Goal: Task Accomplishment & Management: Complete application form

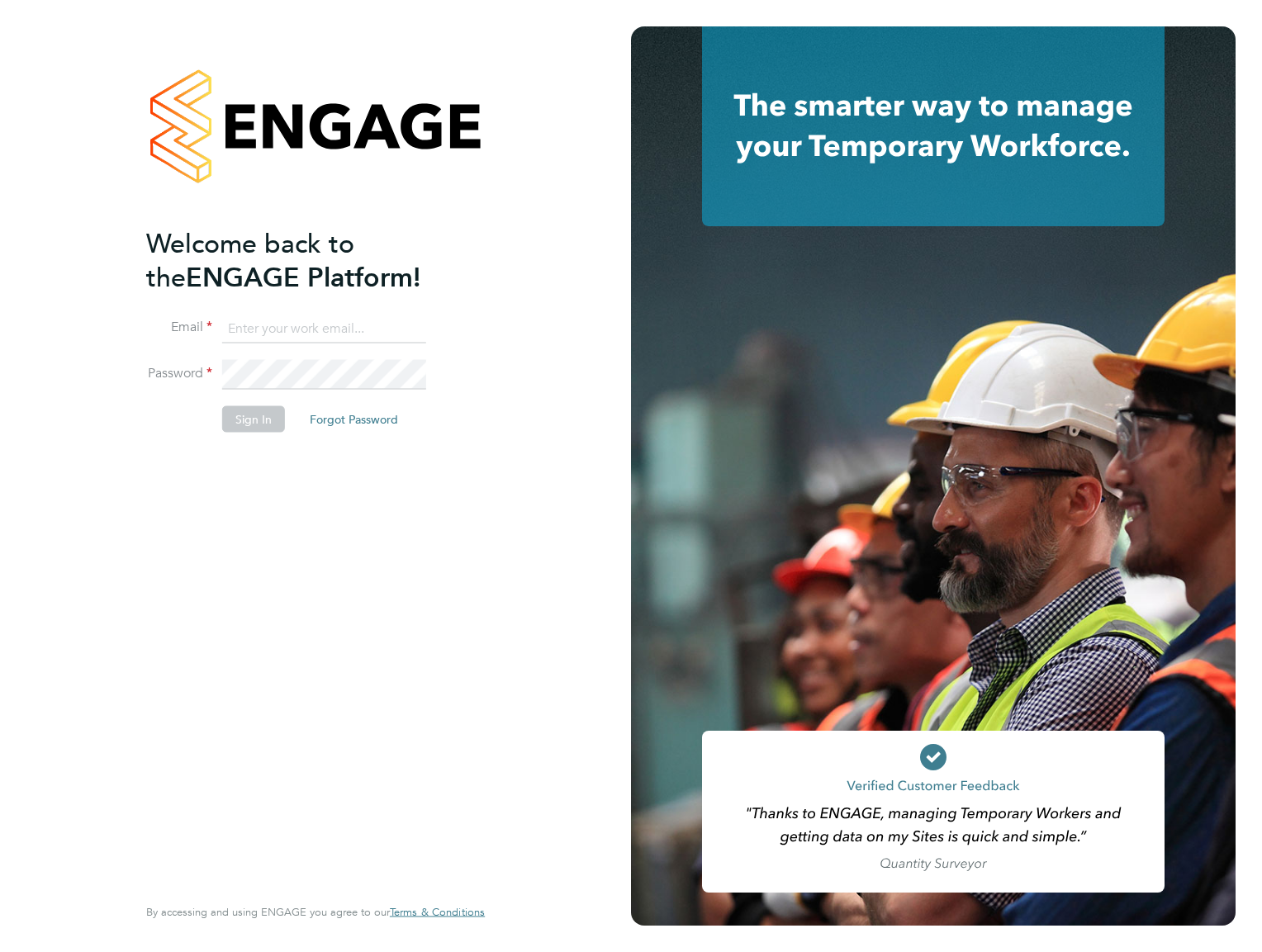
type input "vesowton@hotmail.com"
click at [261, 416] on button "Sign In" at bounding box center [253, 418] width 63 height 26
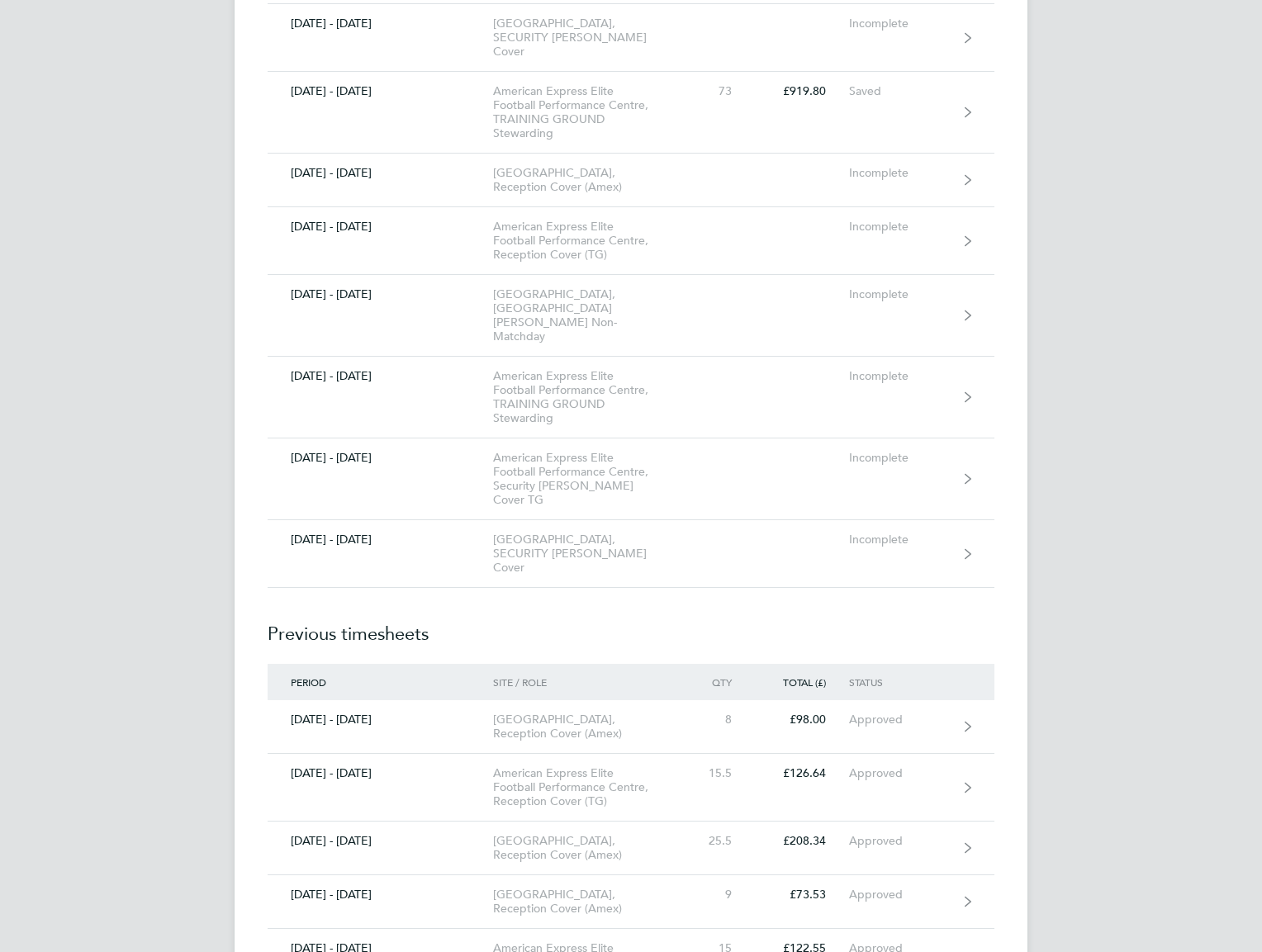
scroll to position [17760, 0]
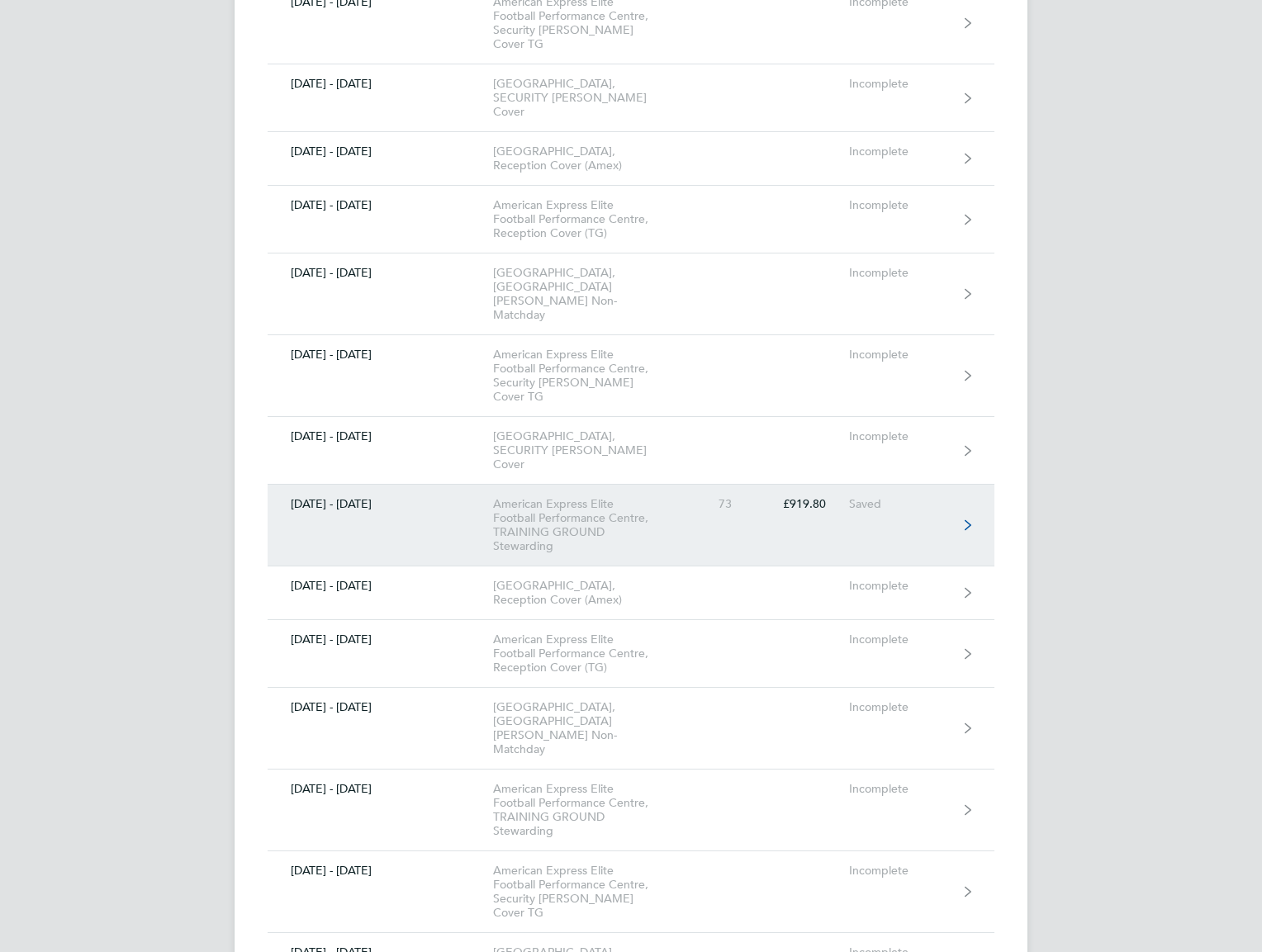
click at [598, 498] on div "American Express Elite Football Performance Centre, TRAINING GROUND Stewarding" at bounding box center [588, 526] width 189 height 56
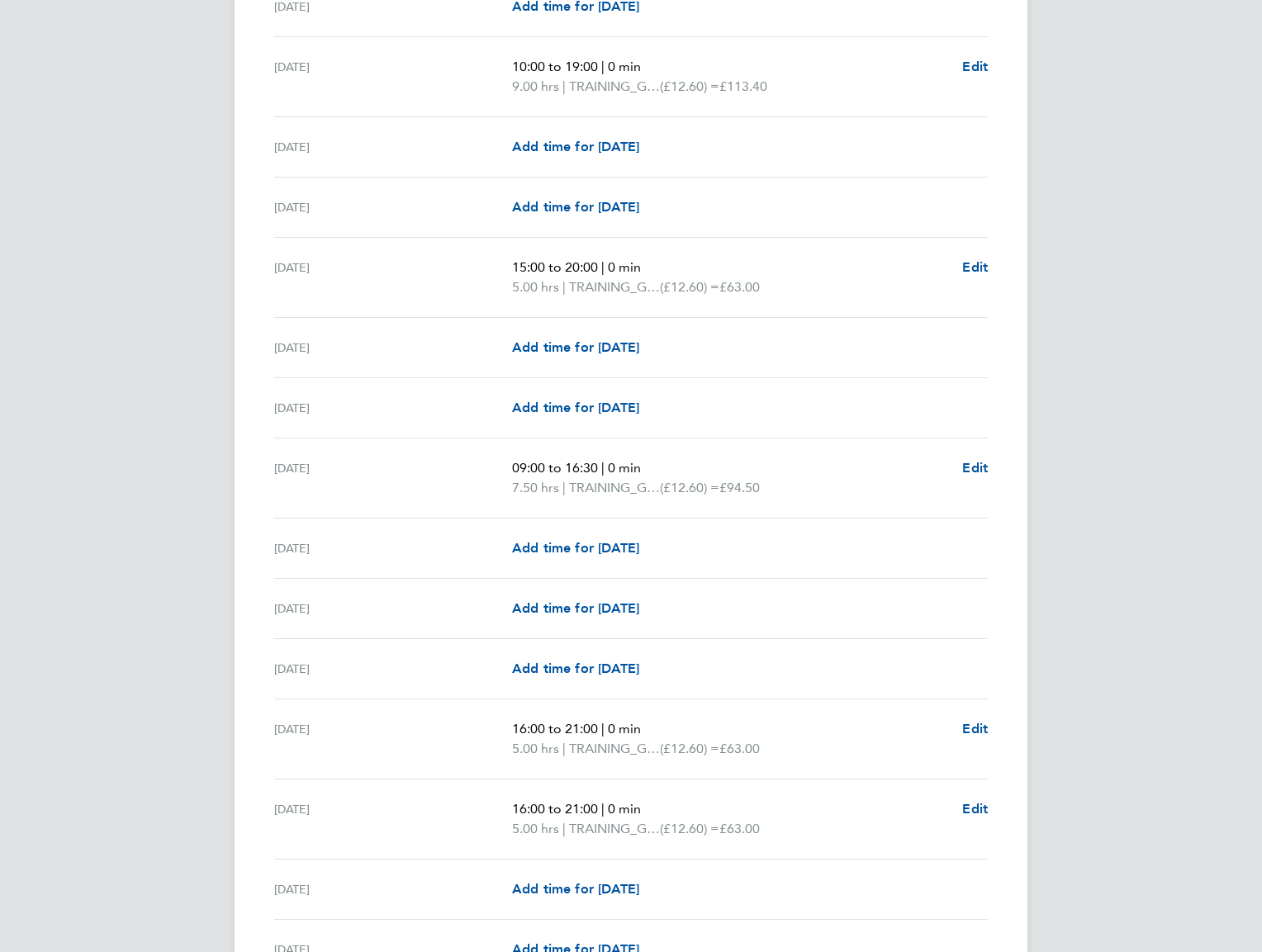
scroll to position [1712, 0]
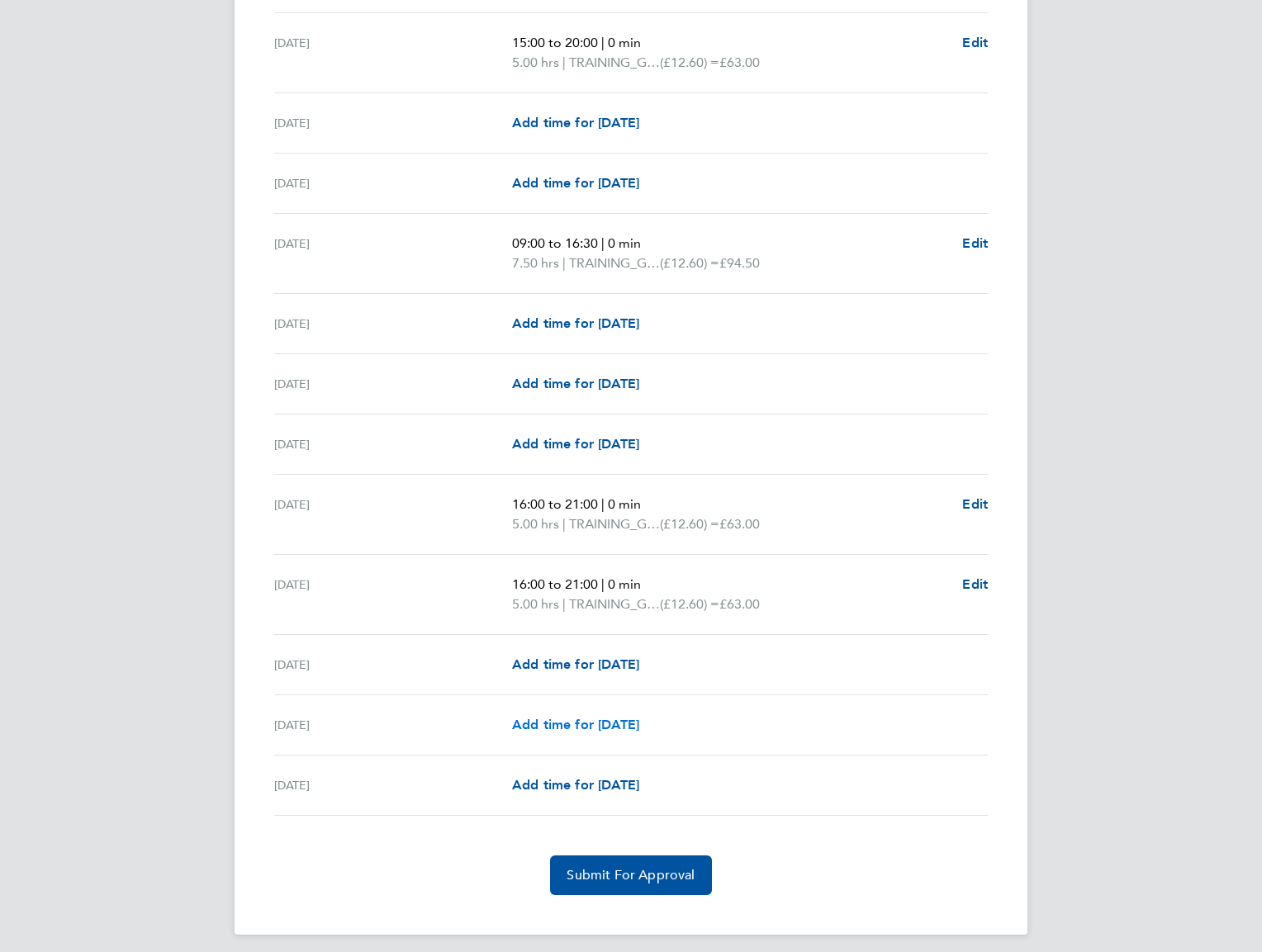
click at [626, 717] on span "Add time for Sat 30 Aug" at bounding box center [576, 725] width 128 height 15
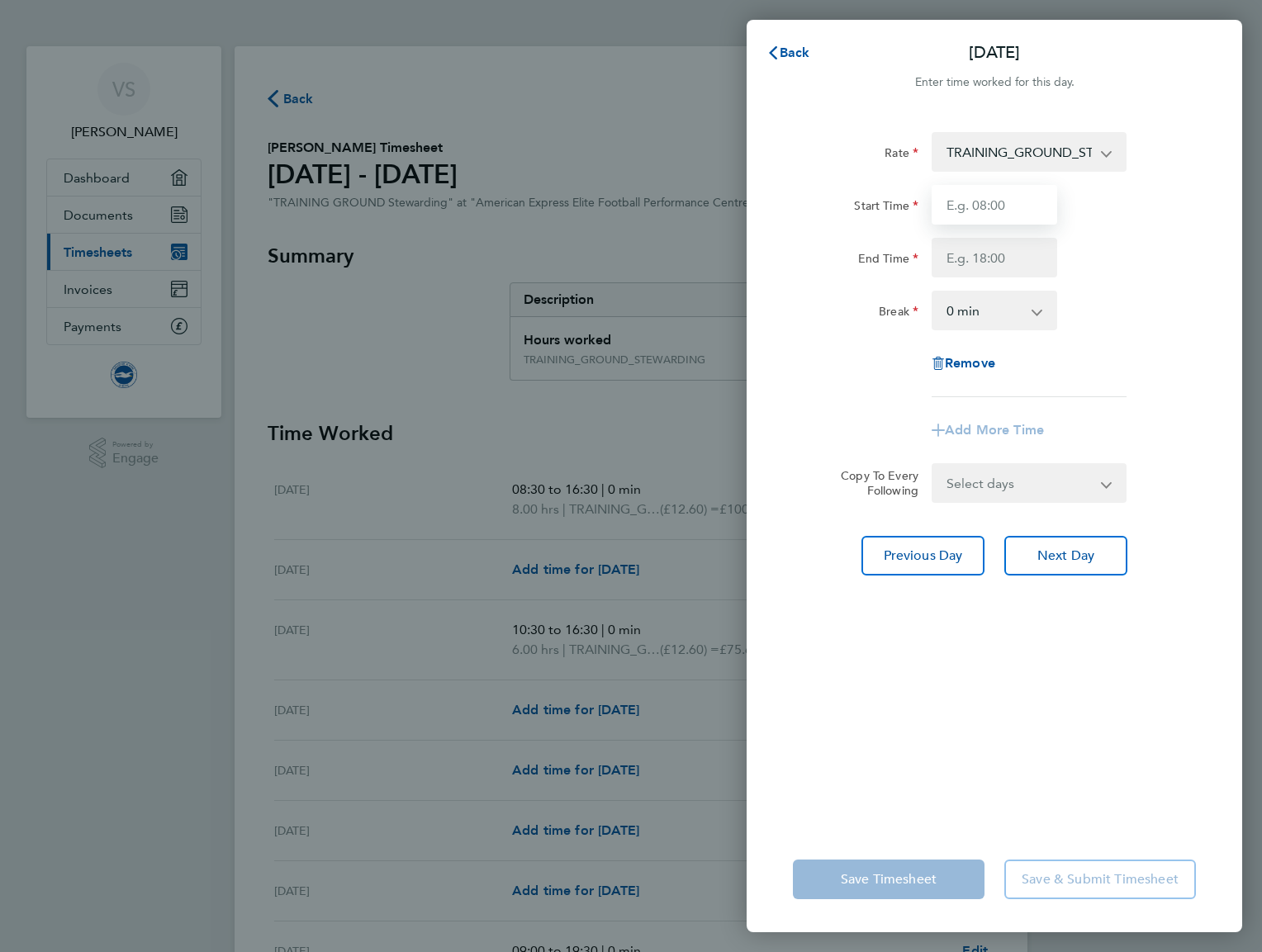
click at [1015, 199] on input "Start Time" at bounding box center [994, 204] width 126 height 40
type input "08:30"
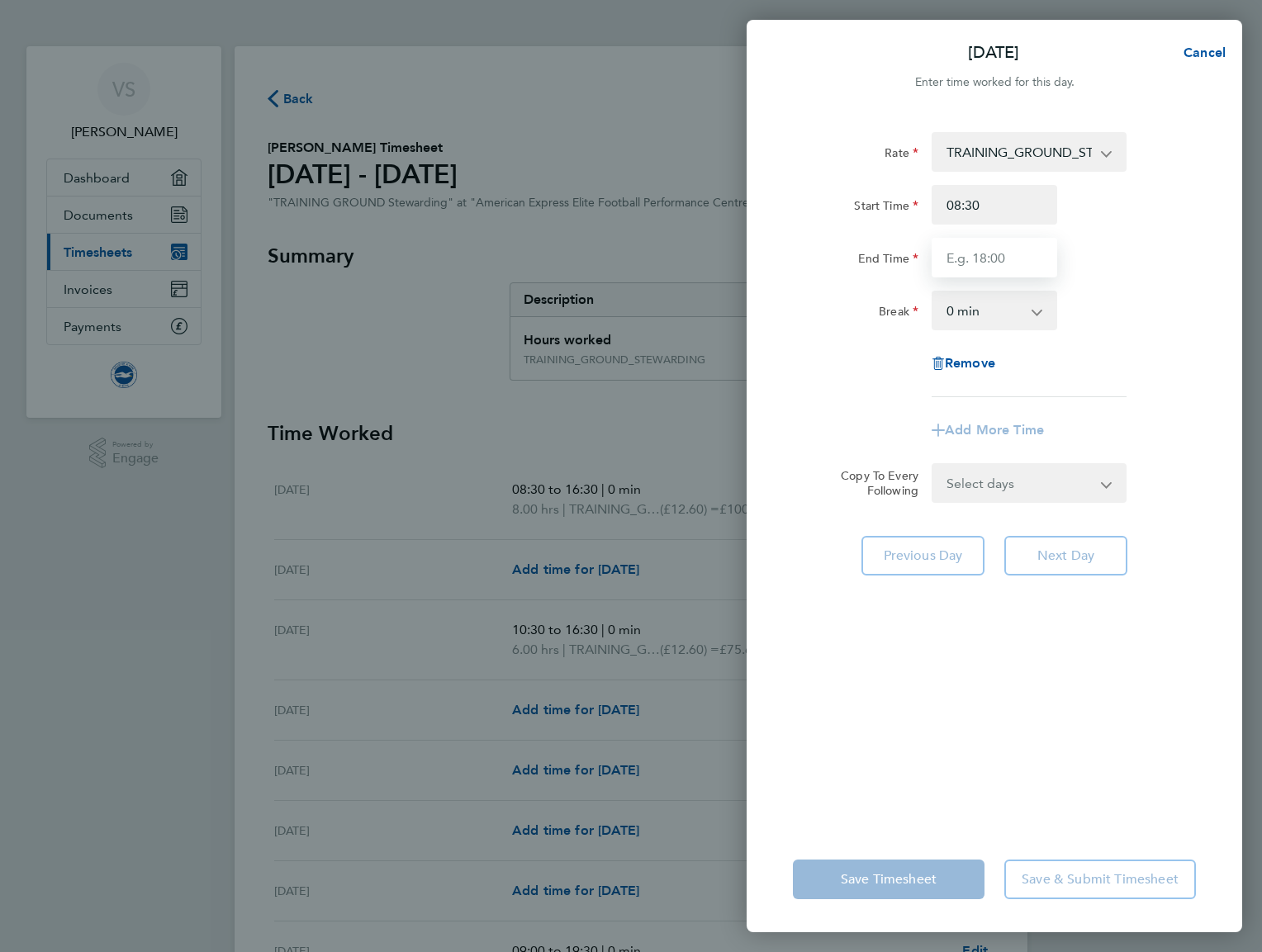
click at [1025, 251] on input "End Time" at bounding box center [994, 257] width 126 height 40
type input "16:30"
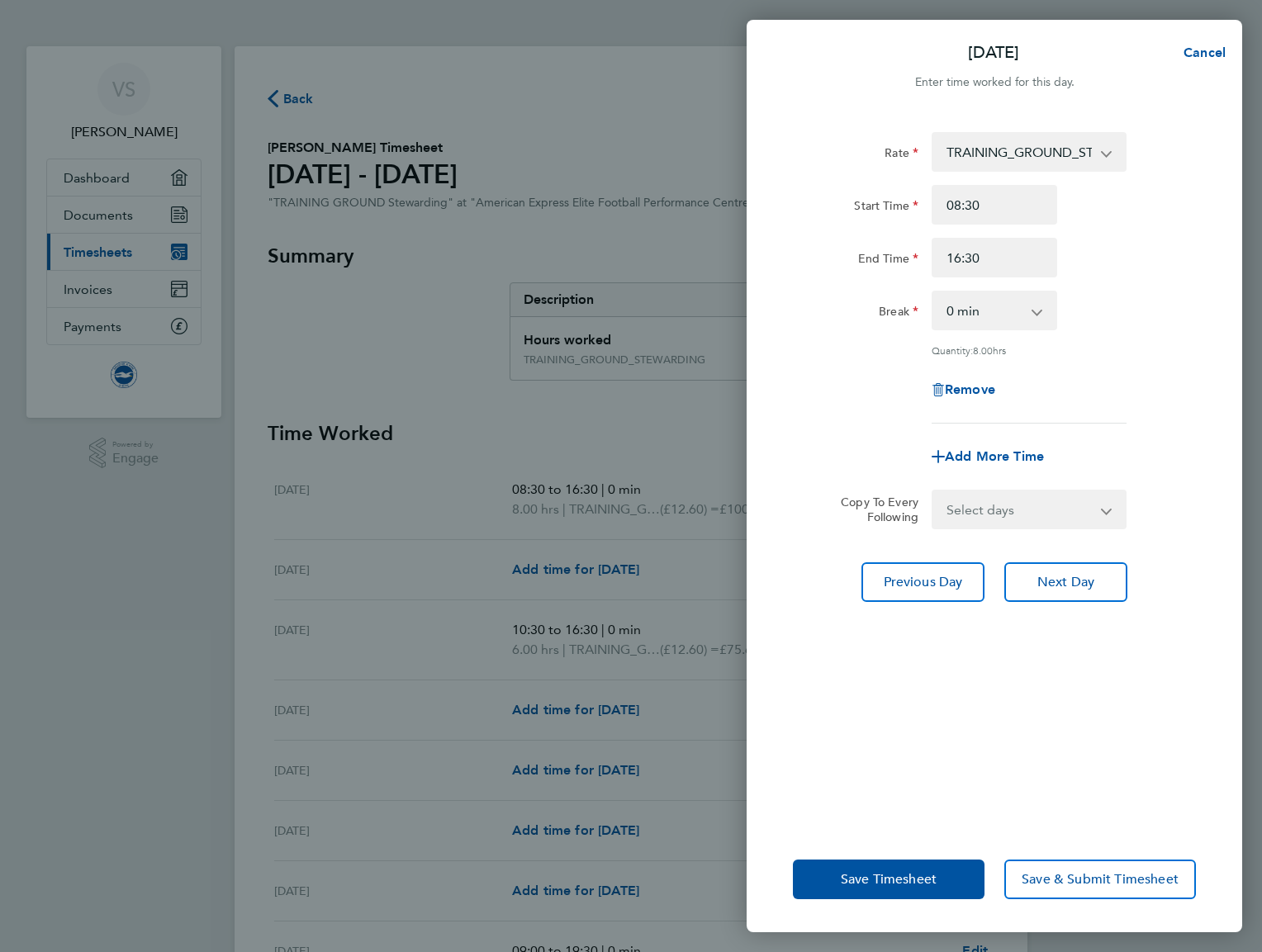
click at [1182, 257] on div "End Time 16:30" at bounding box center [994, 257] width 416 height 40
click at [883, 880] on span "Save Timesheet" at bounding box center [888, 880] width 96 height 16
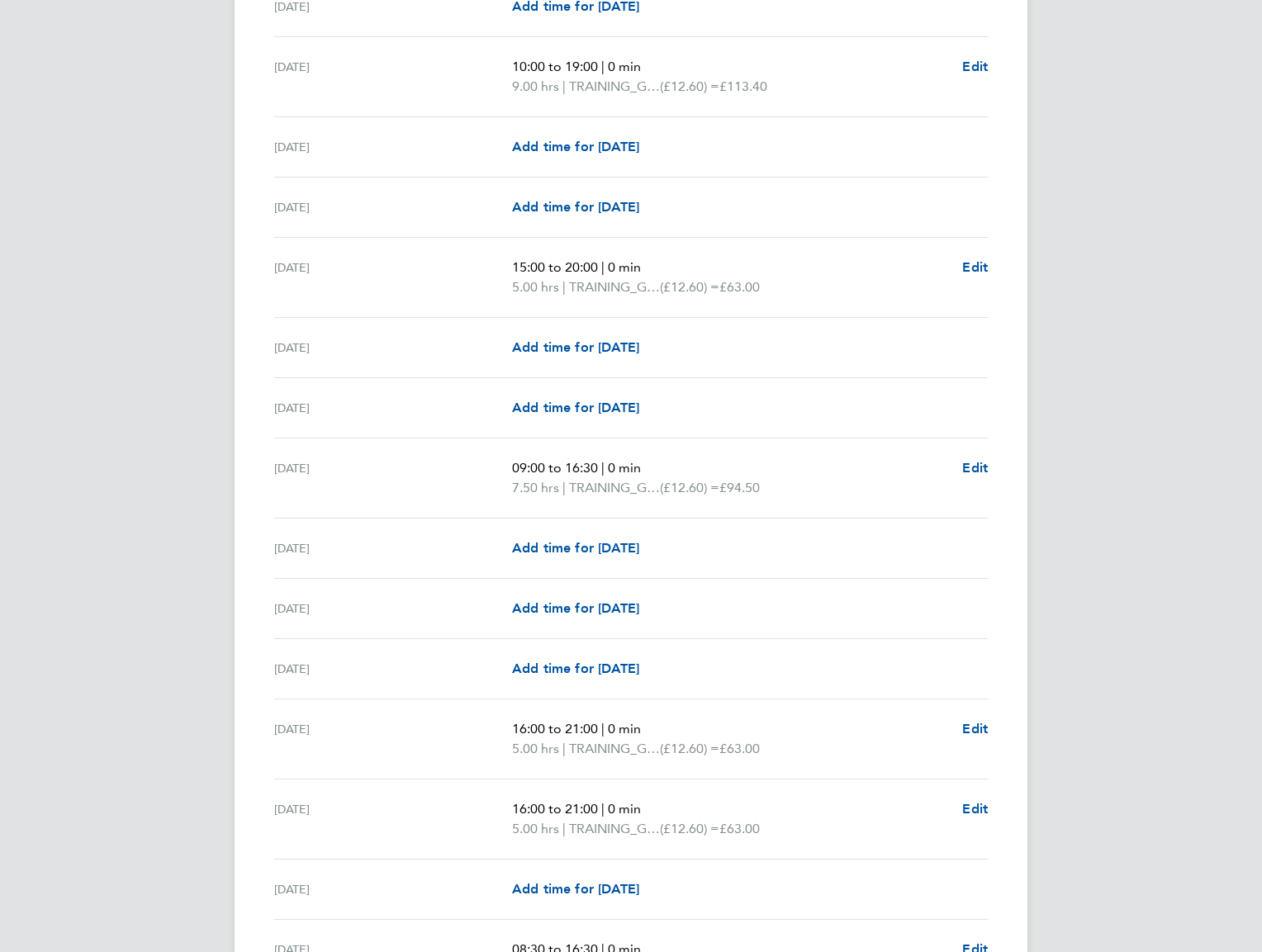
scroll to position [1731, 0]
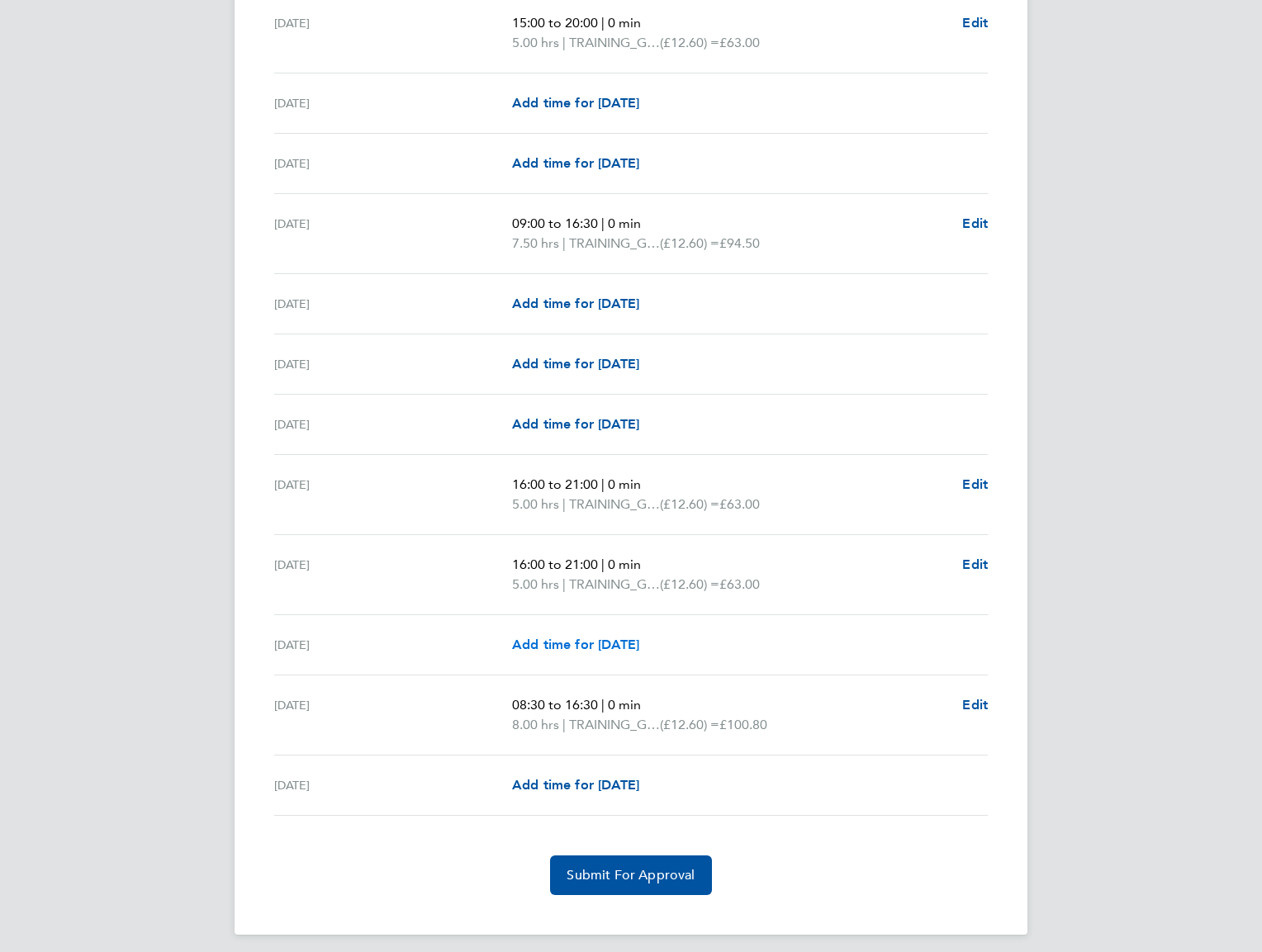
click at [557, 637] on span "Add time for Fri 29 Aug" at bounding box center [576, 645] width 128 height 15
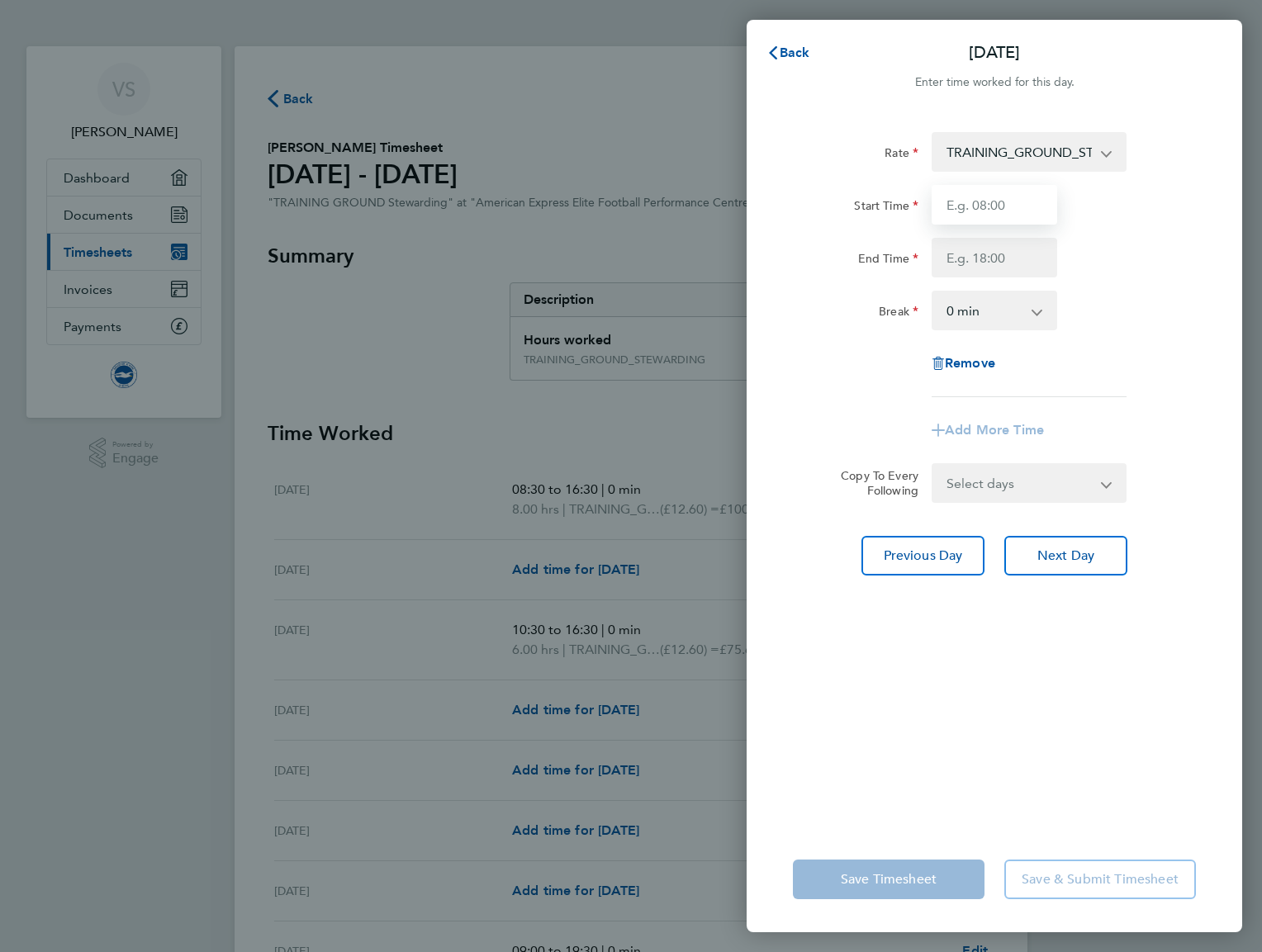
click at [1007, 200] on input "Start Time" at bounding box center [994, 204] width 126 height 40
type input "08:30"
click at [1001, 269] on input "End Time" at bounding box center [994, 257] width 126 height 40
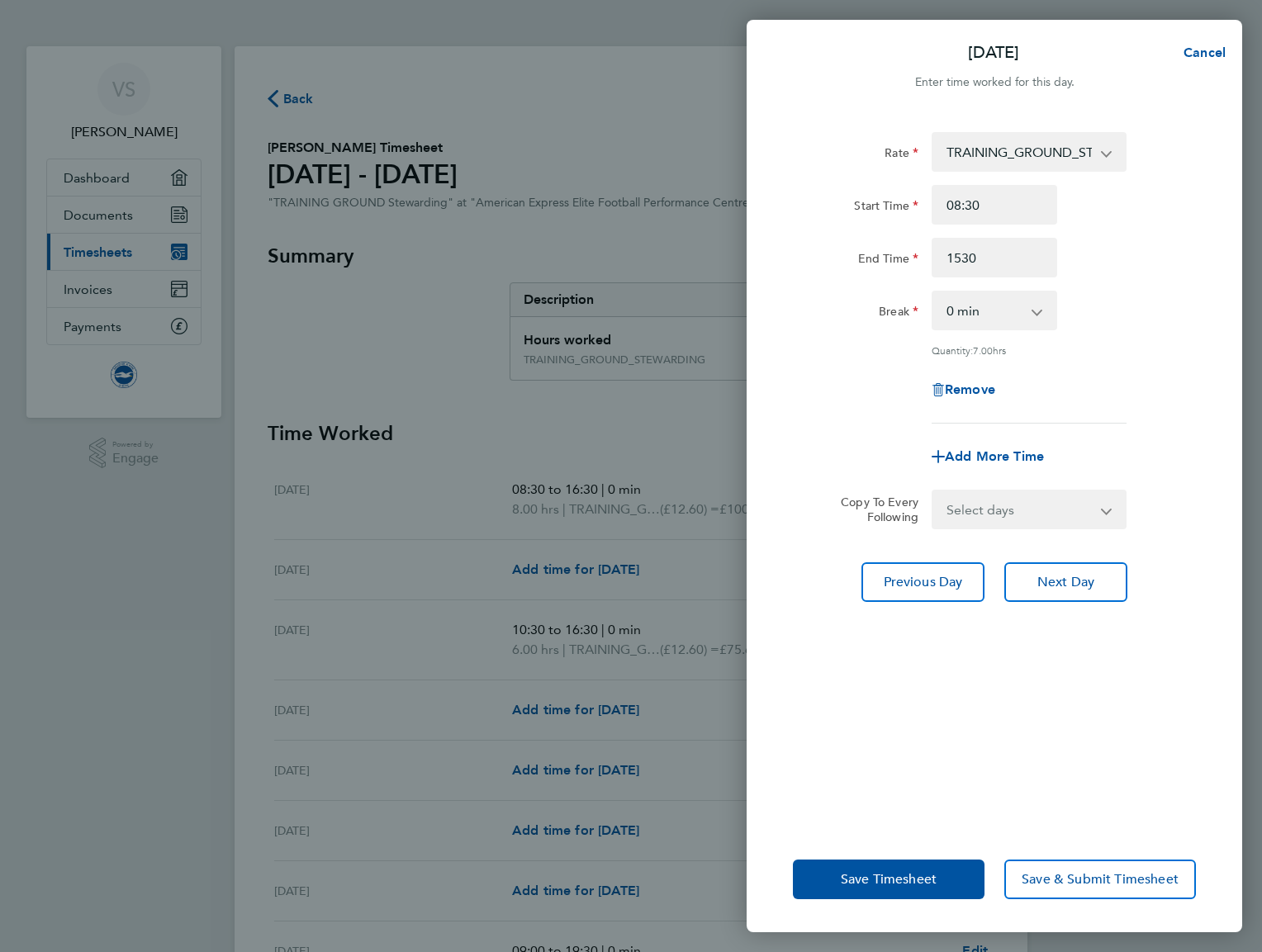
type input "15:30"
click at [1181, 413] on app-timesheet-line-form-group "Rate TRAINING_GROUND_STEWARDING - 12.60 Start Time 08:30 End Time 15:30 Break 0…" at bounding box center [994, 304] width 403 height 344
click at [841, 884] on span "Save Timesheet" at bounding box center [888, 880] width 96 height 16
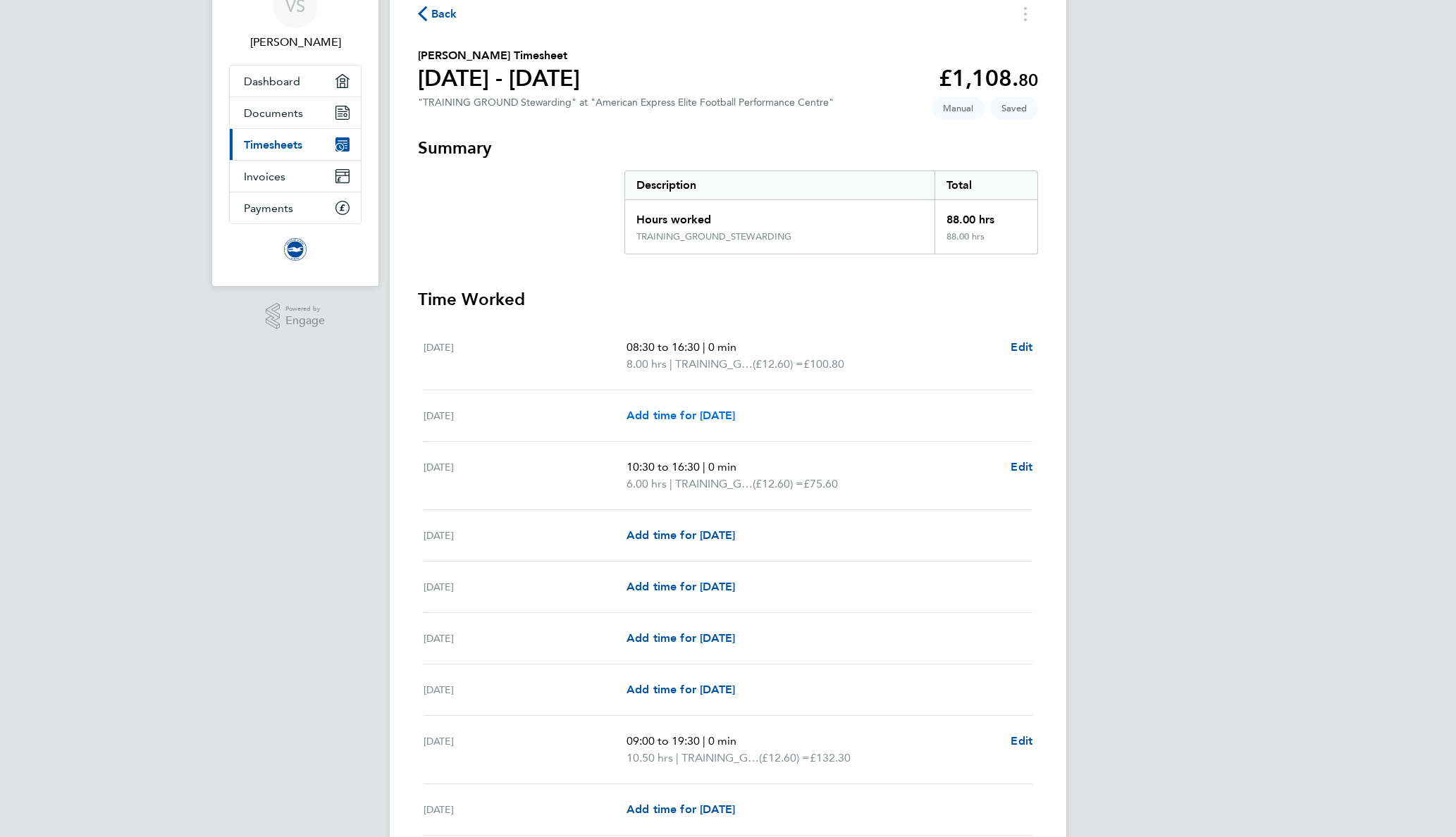
click at [662, 412] on span "Add time for [DATE]" at bounding box center [681, 416] width 109 height 13
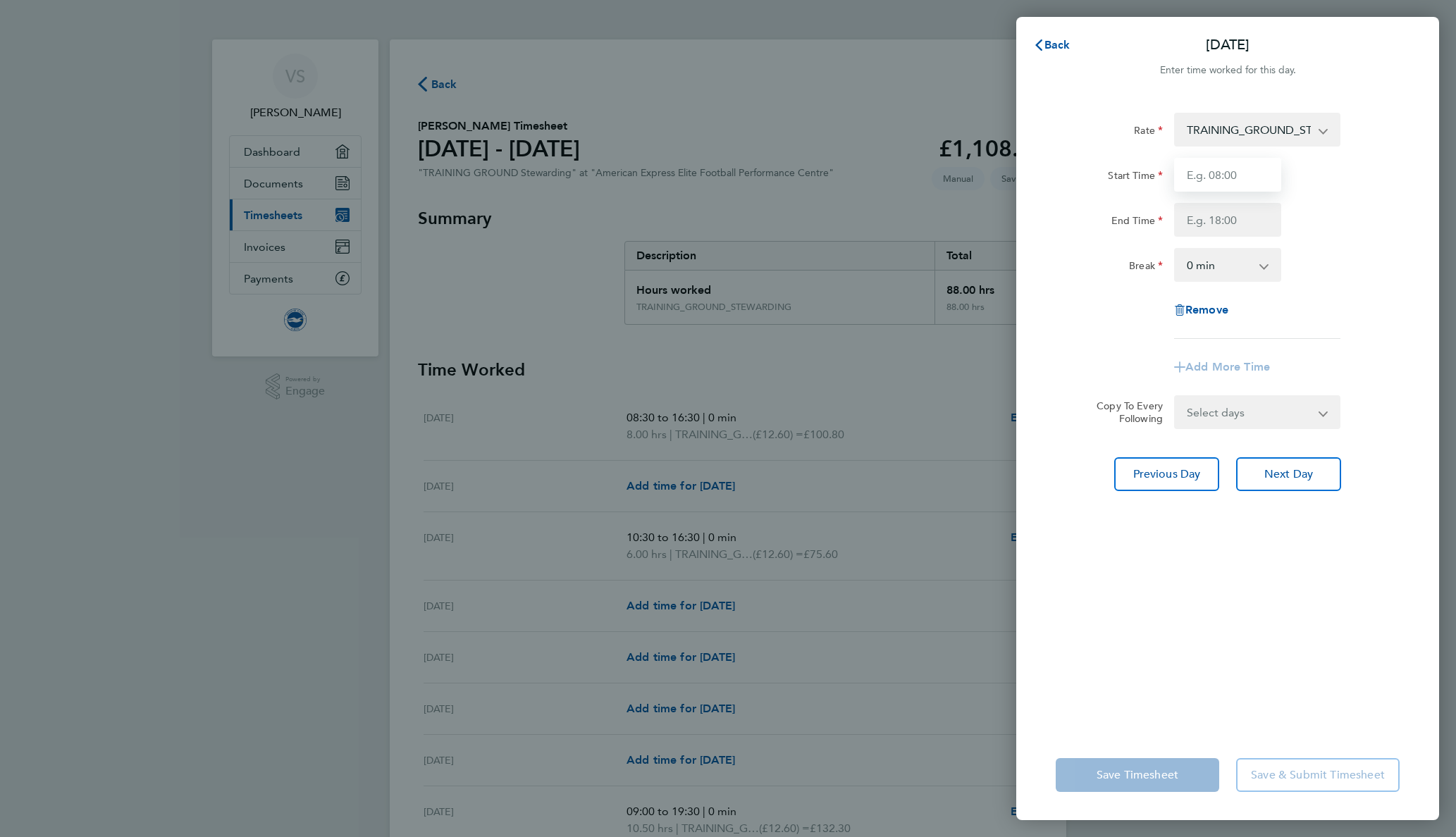
click at [1076, 177] on input "Start Time" at bounding box center [1228, 174] width 107 height 34
type input "08:30"
click at [1076, 230] on input "End Time" at bounding box center [1228, 219] width 107 height 34
type input "16:30"
click at [1076, 235] on div "End Time 16:30" at bounding box center [1228, 219] width 355 height 34
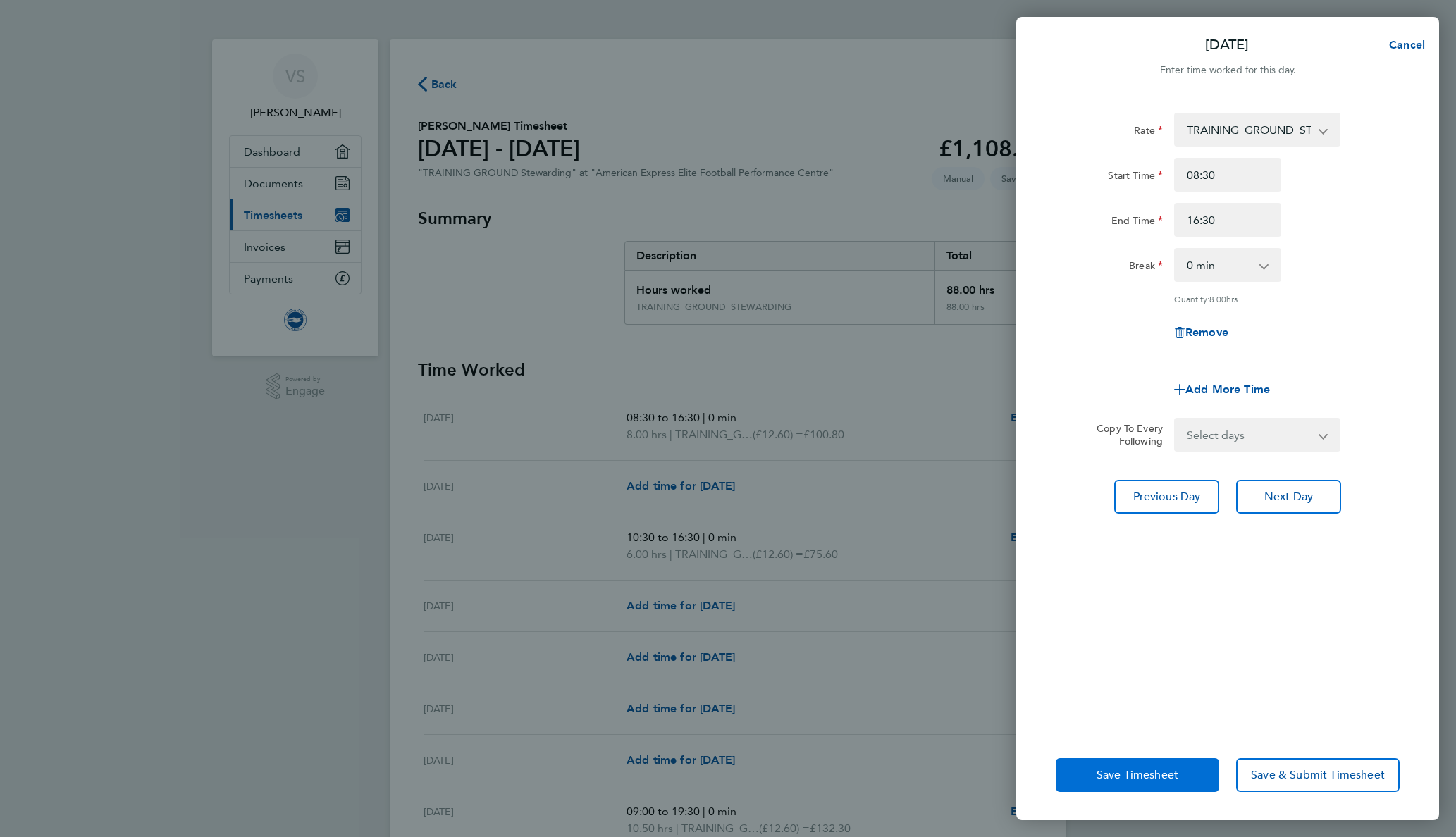
click at [1076, 777] on span "Save Timesheet" at bounding box center [1137, 775] width 82 height 14
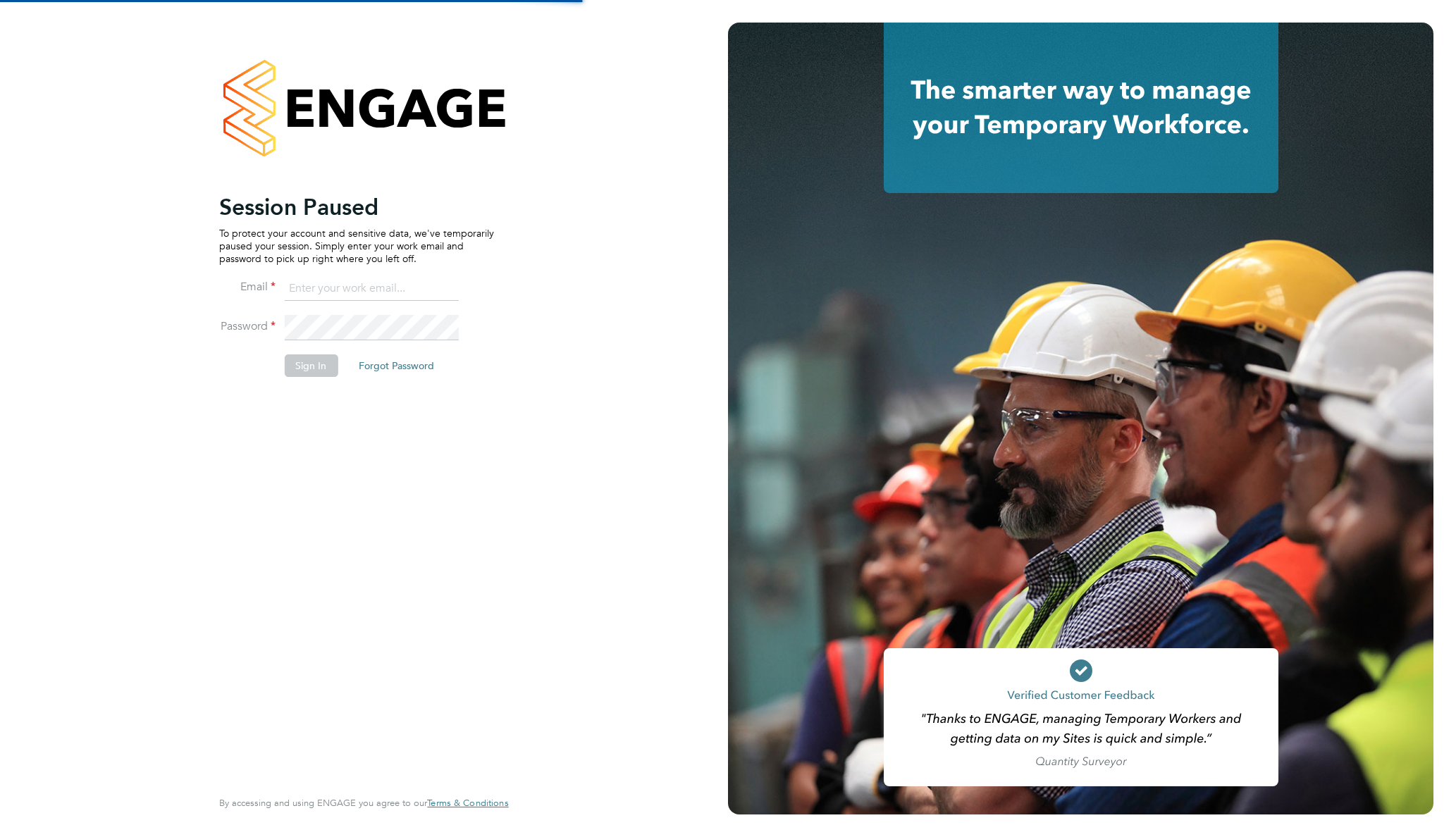
type input "vesowton@hotmail.com"
click at [306, 366] on button "Sign In" at bounding box center [310, 365] width 54 height 22
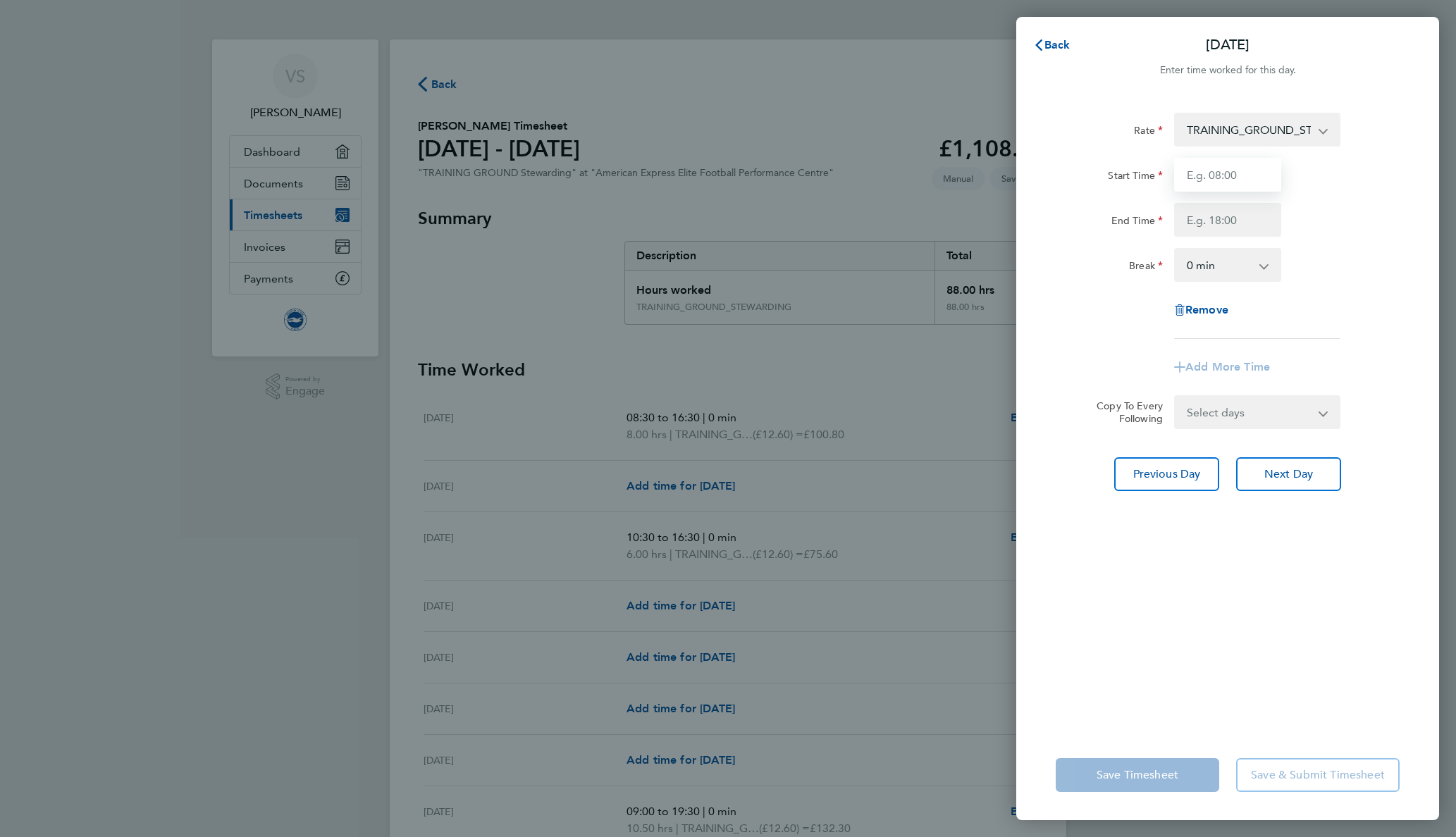
click at [1224, 176] on input "Start Time" at bounding box center [1228, 174] width 107 height 34
type input "08:30"
click at [1225, 226] on input "End Time" at bounding box center [1228, 219] width 107 height 34
type input "16:30"
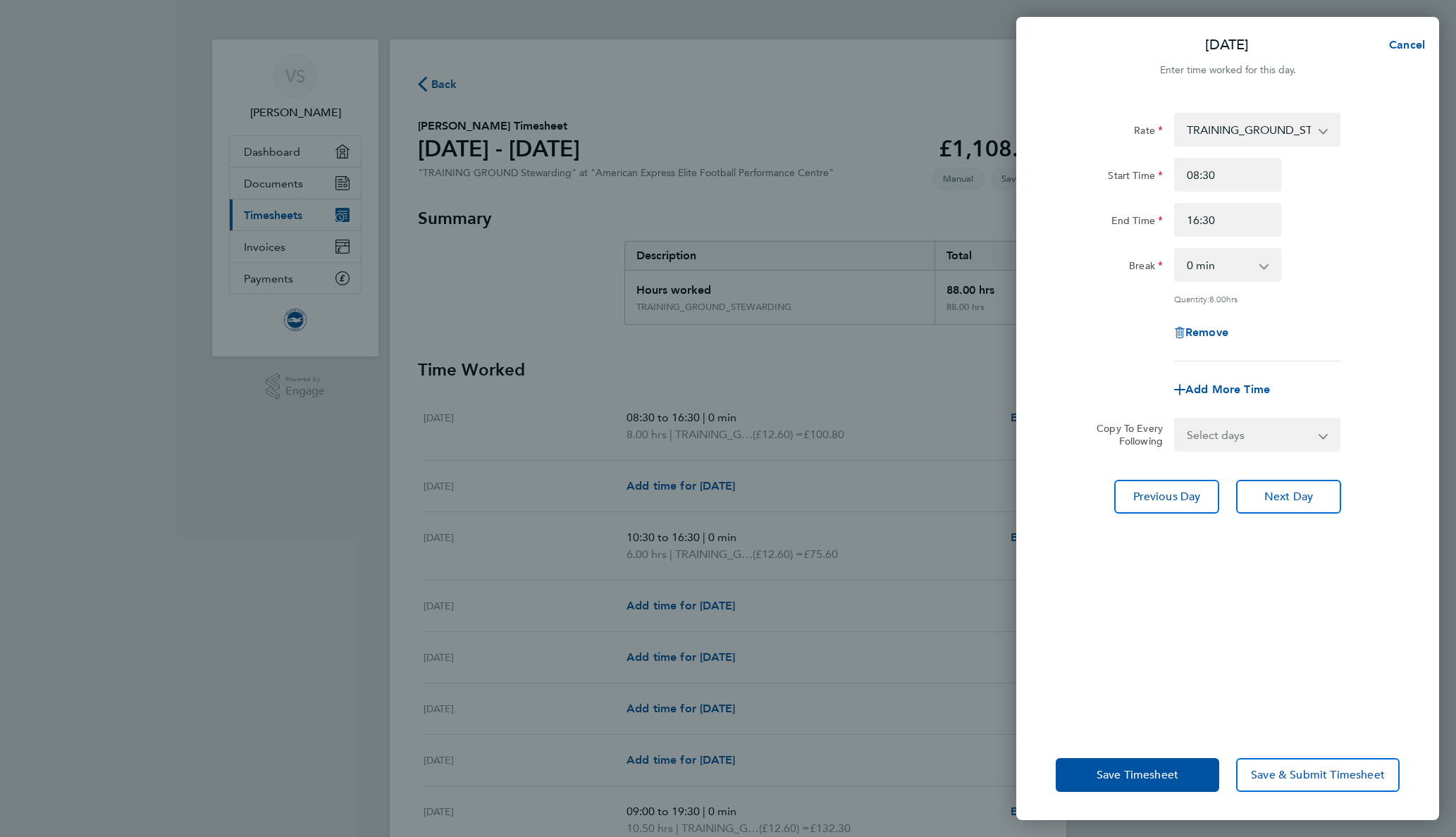
drag, startPoint x: 1181, startPoint y: 579, endPoint x: 1146, endPoint y: 675, distance: 102.2
click at [1181, 578] on div "Rate TRAINING_GROUND_STEWARDING - 12.60 Start Time 08:30 End Time 16:30 Break 0…" at bounding box center [1228, 412] width 423 height 634
click at [1142, 777] on span "Save Timesheet" at bounding box center [1137, 775] width 82 height 14
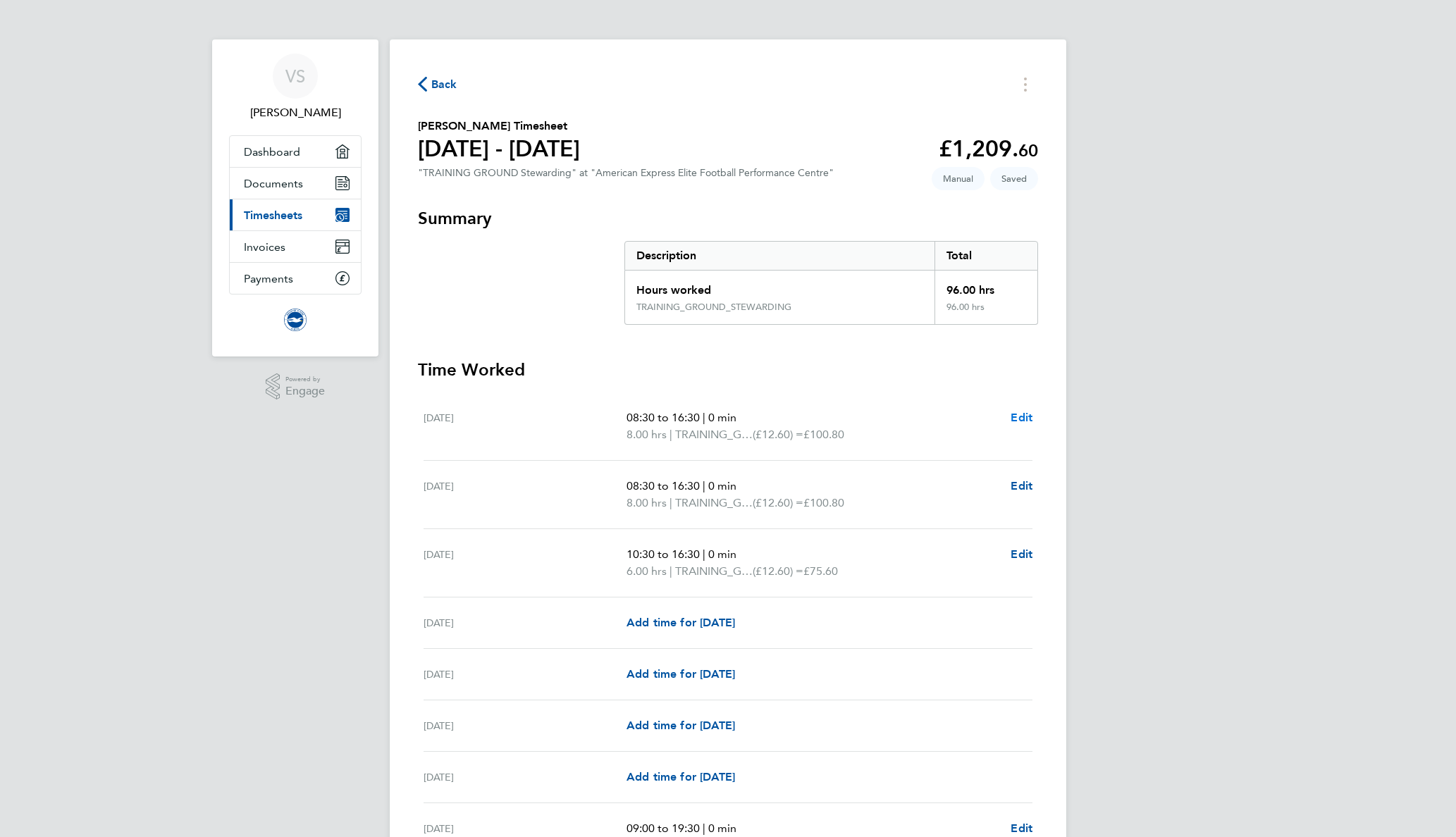
click at [1012, 416] on span "Edit" at bounding box center [1022, 417] width 21 height 13
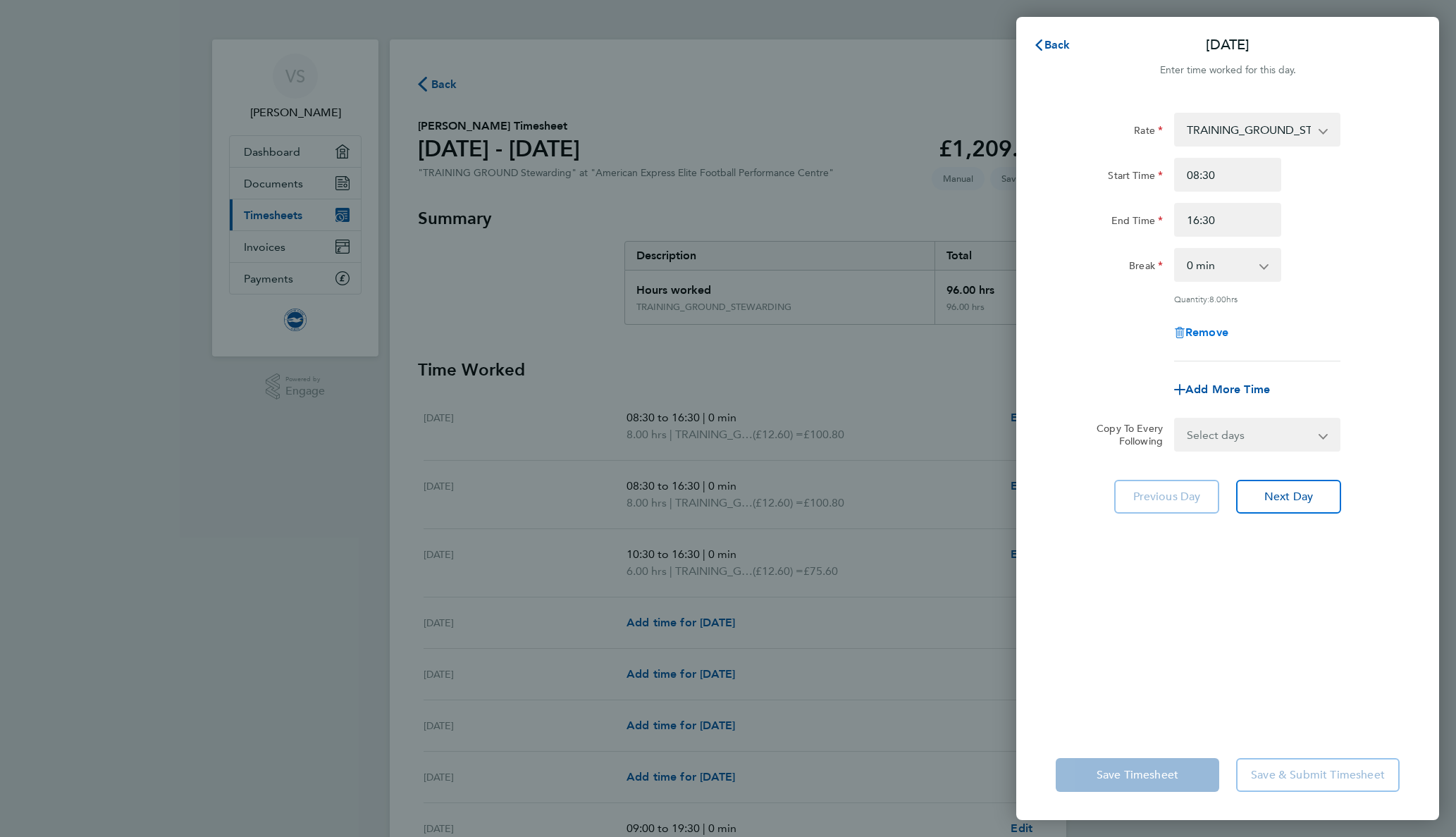
click at [1205, 333] on span "Remove" at bounding box center [1207, 332] width 43 height 13
select select "null"
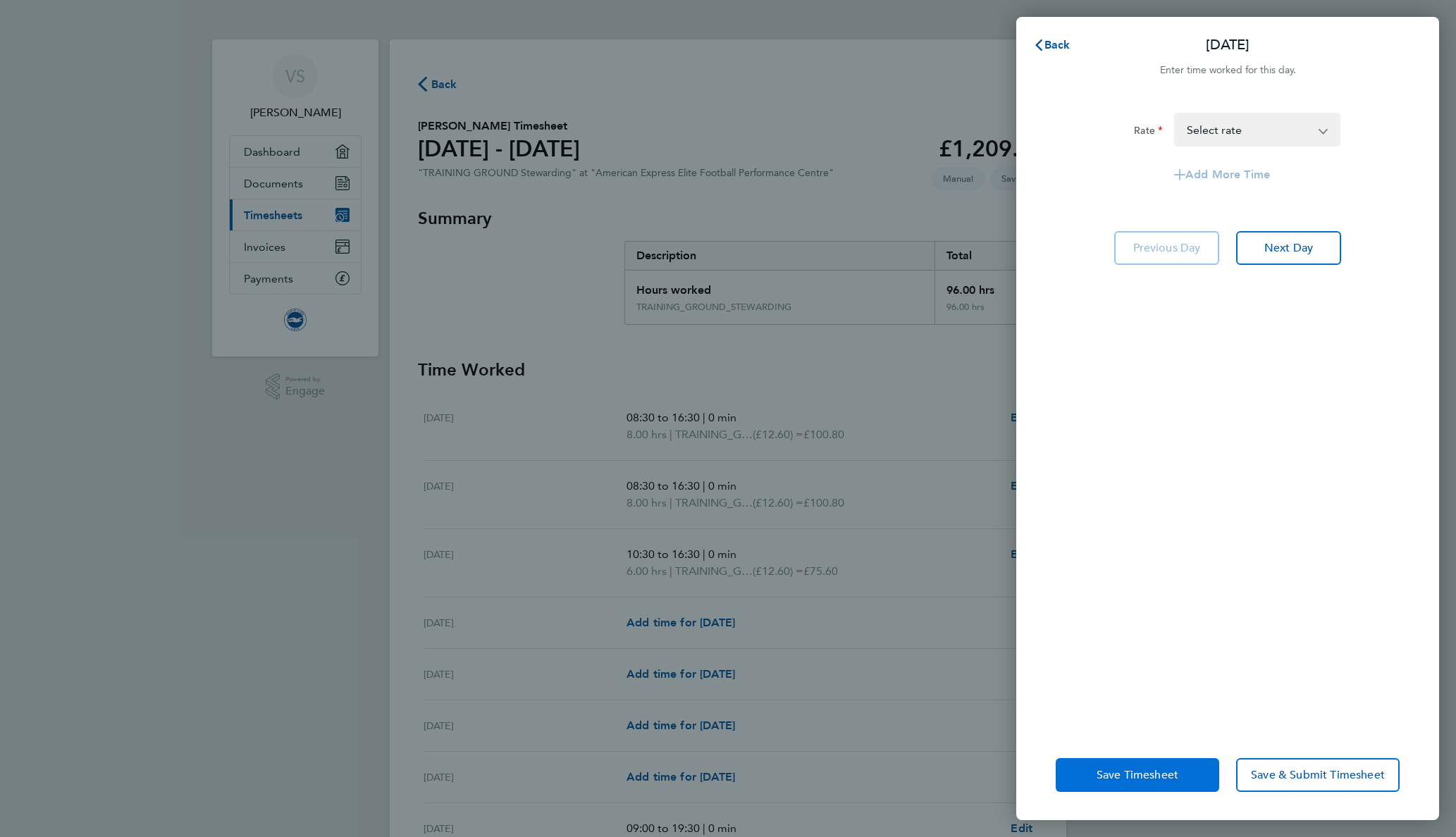
click at [1148, 790] on button "Save Timesheet" at bounding box center [1137, 775] width 163 height 34
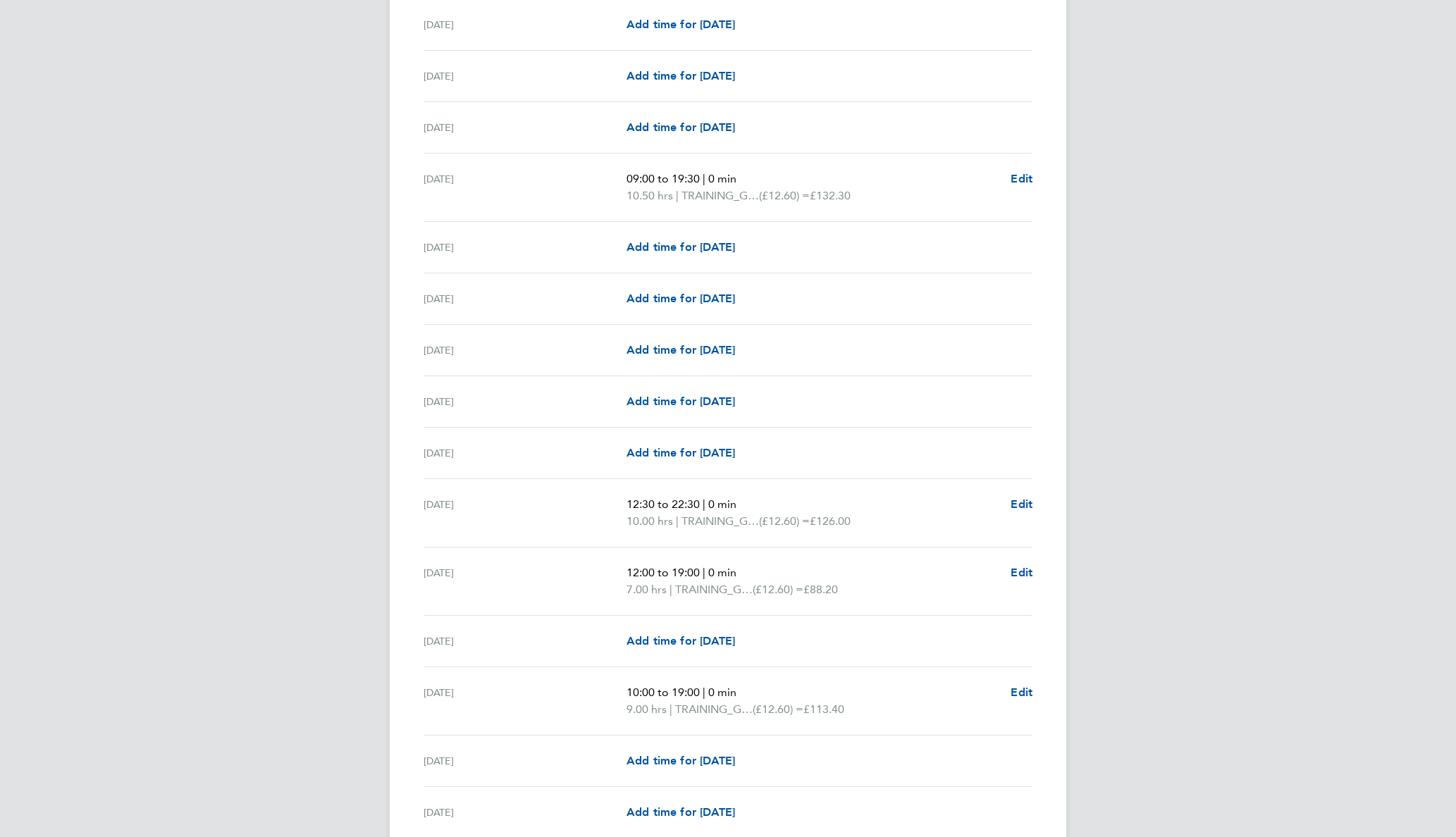
scroll to position [634, 0]
click at [1021, 501] on span "Edit" at bounding box center [1022, 503] width 21 height 13
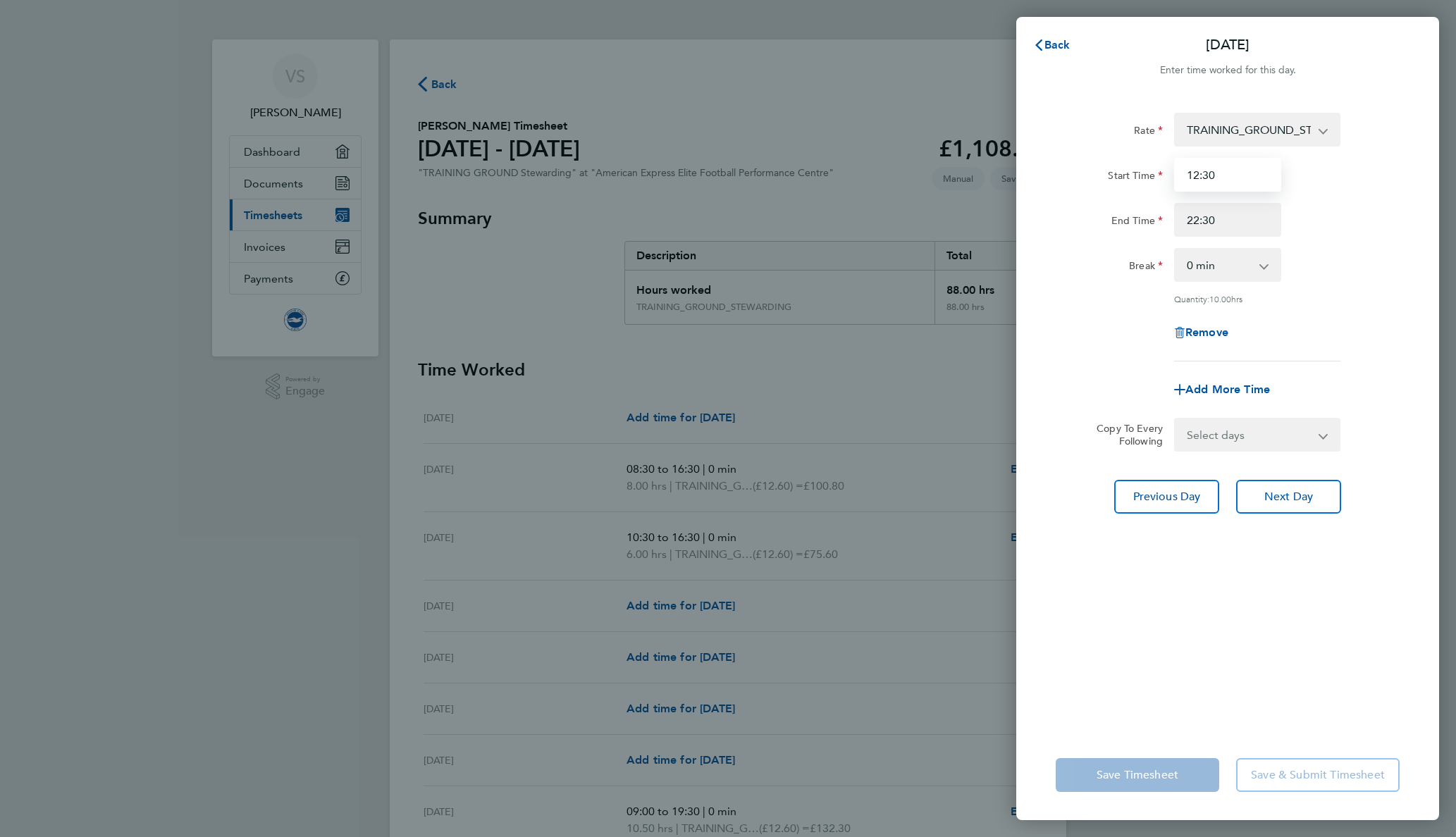
click at [1218, 182] on input "12:30" at bounding box center [1228, 174] width 107 height 34
type input "12:00"
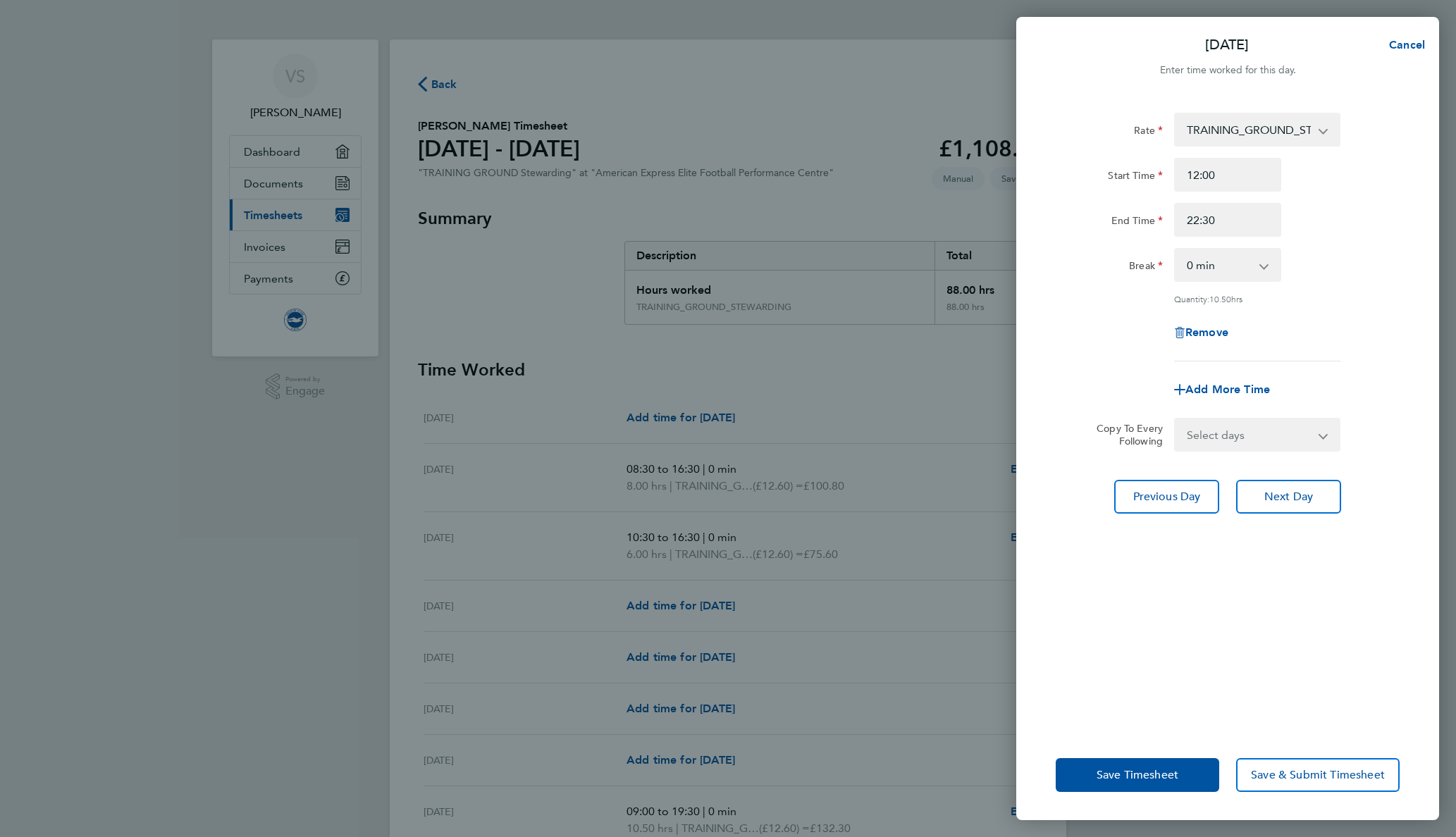
click at [1355, 223] on div "End Time 22:30" at bounding box center [1228, 219] width 355 height 34
click at [1150, 769] on span "Save Timesheet" at bounding box center [1137, 775] width 82 height 14
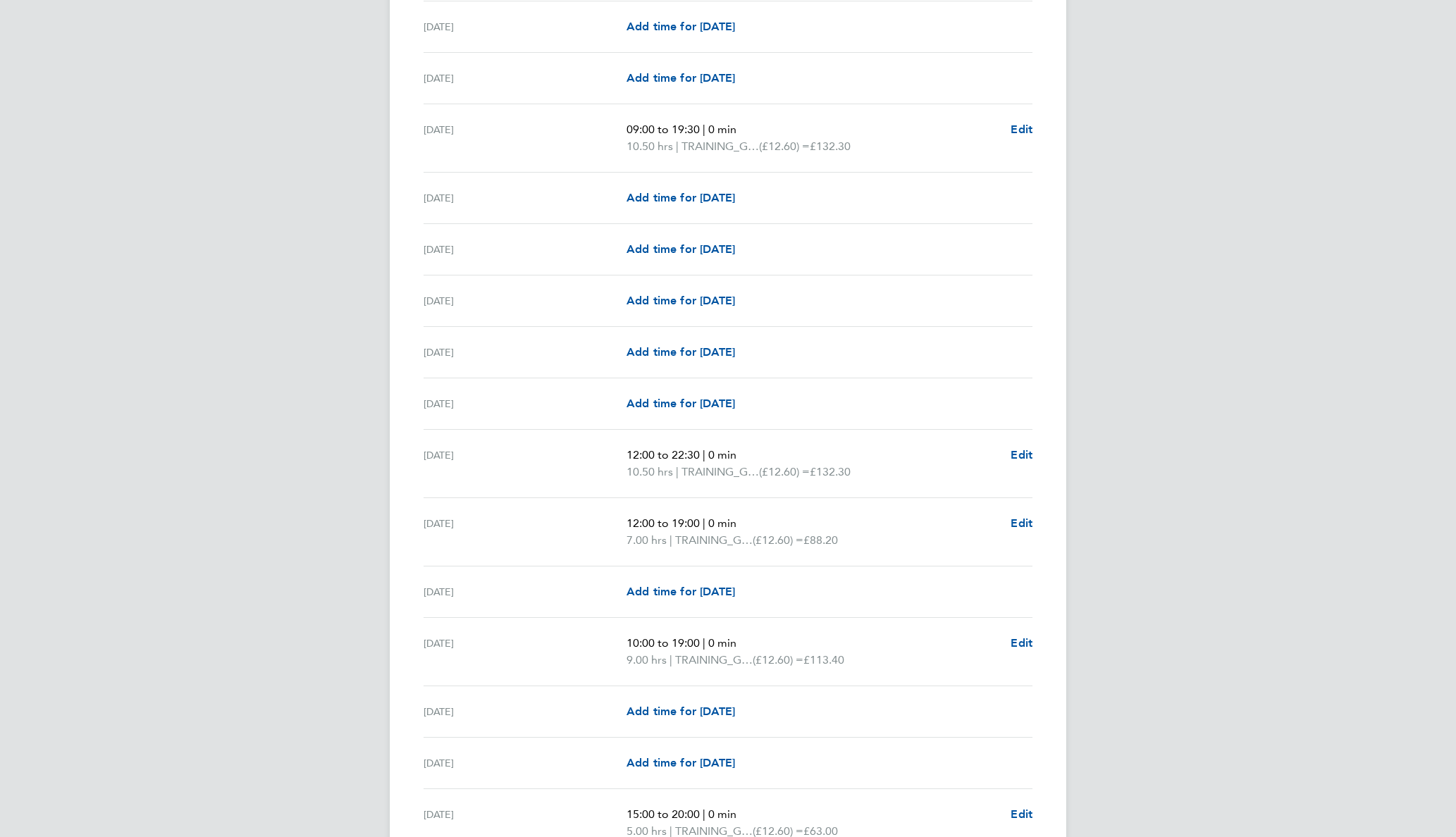
scroll to position [775, 0]
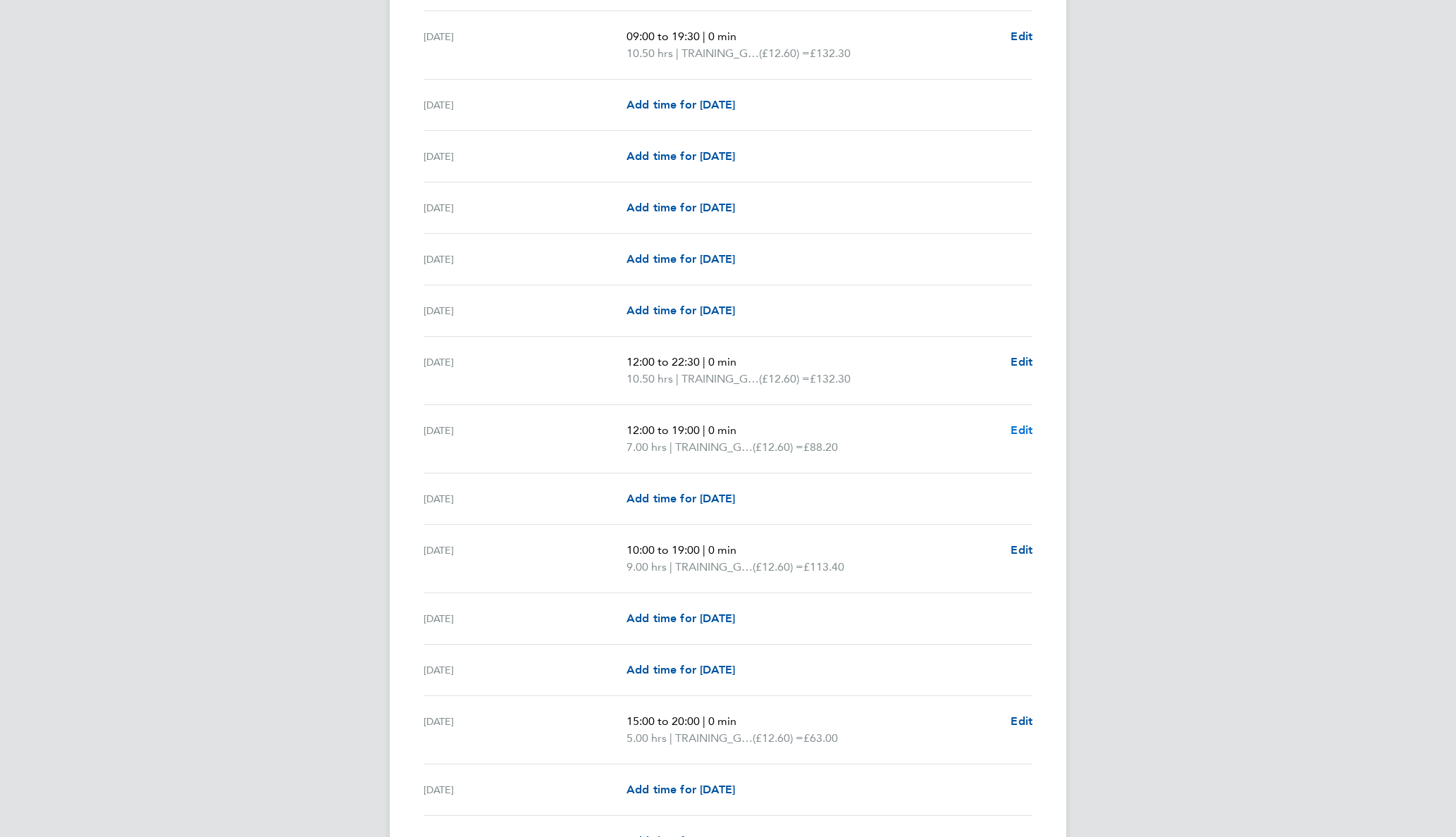
click at [1017, 428] on span "Edit" at bounding box center [1022, 430] width 21 height 13
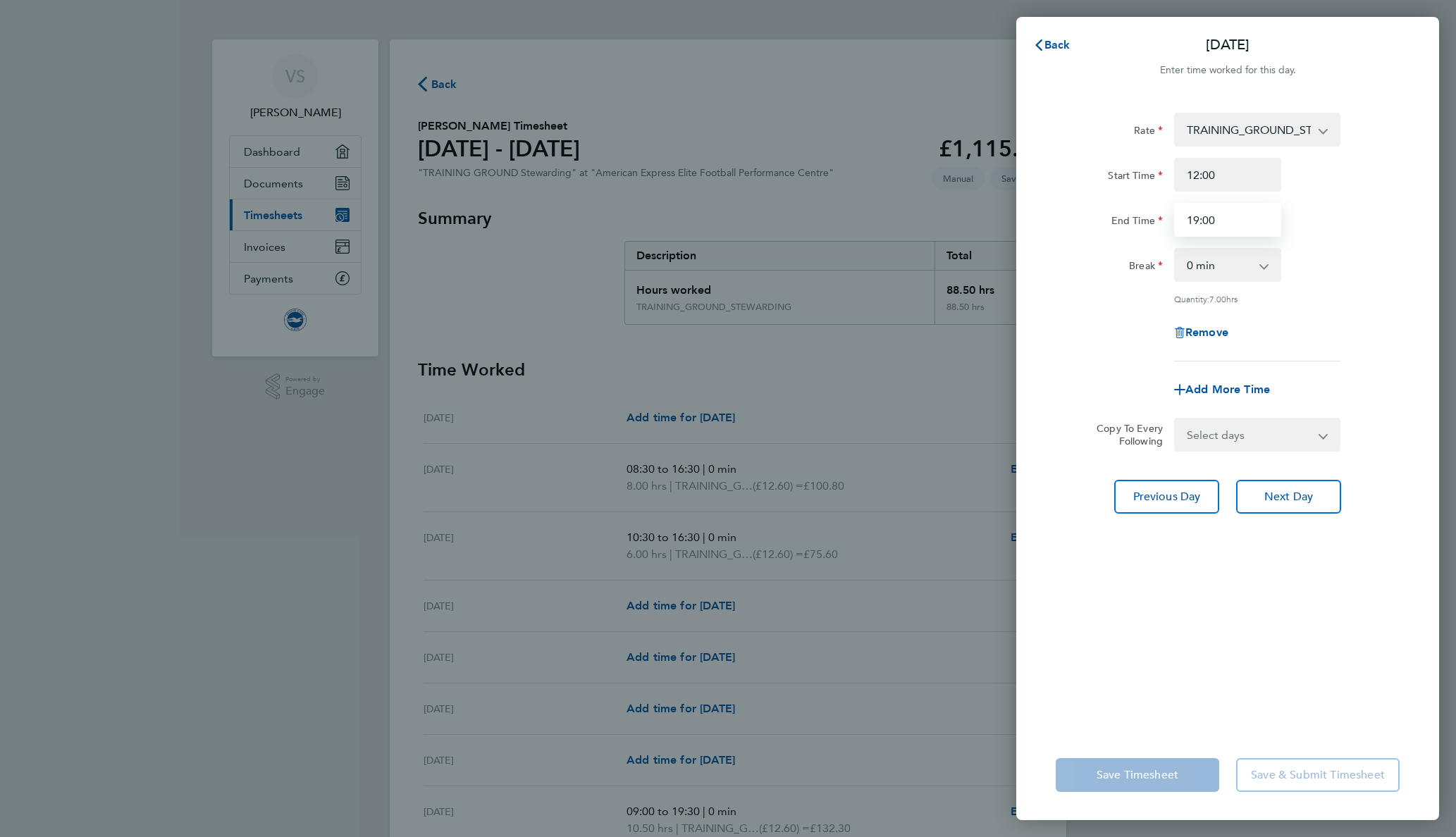
click at [1195, 225] on input "19:00" at bounding box center [1228, 219] width 107 height 34
type input "20:00"
click at [1323, 219] on div "End Time 20:00" at bounding box center [1228, 219] width 355 height 34
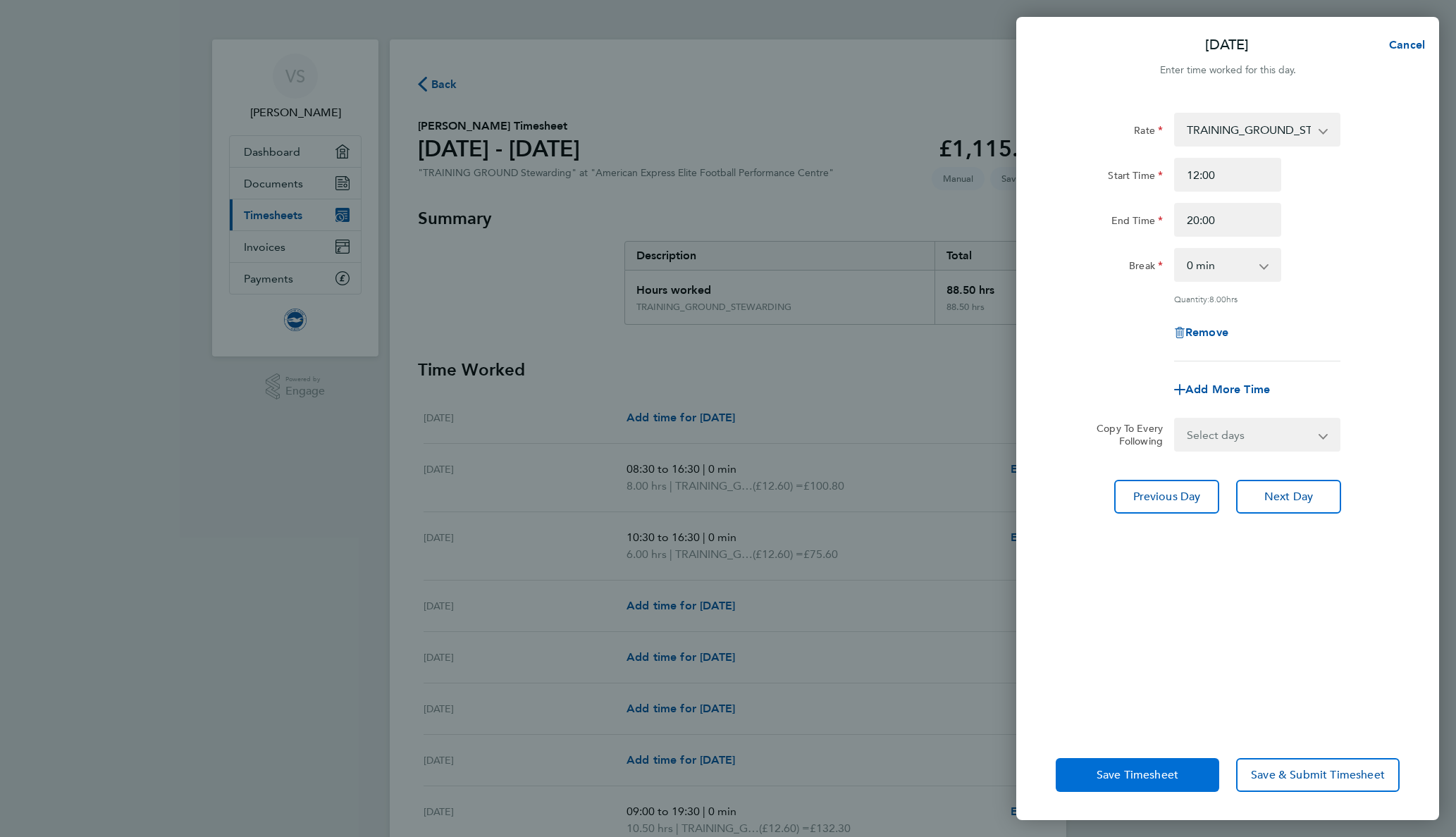
click at [1134, 783] on button "Save Timesheet" at bounding box center [1137, 775] width 163 height 34
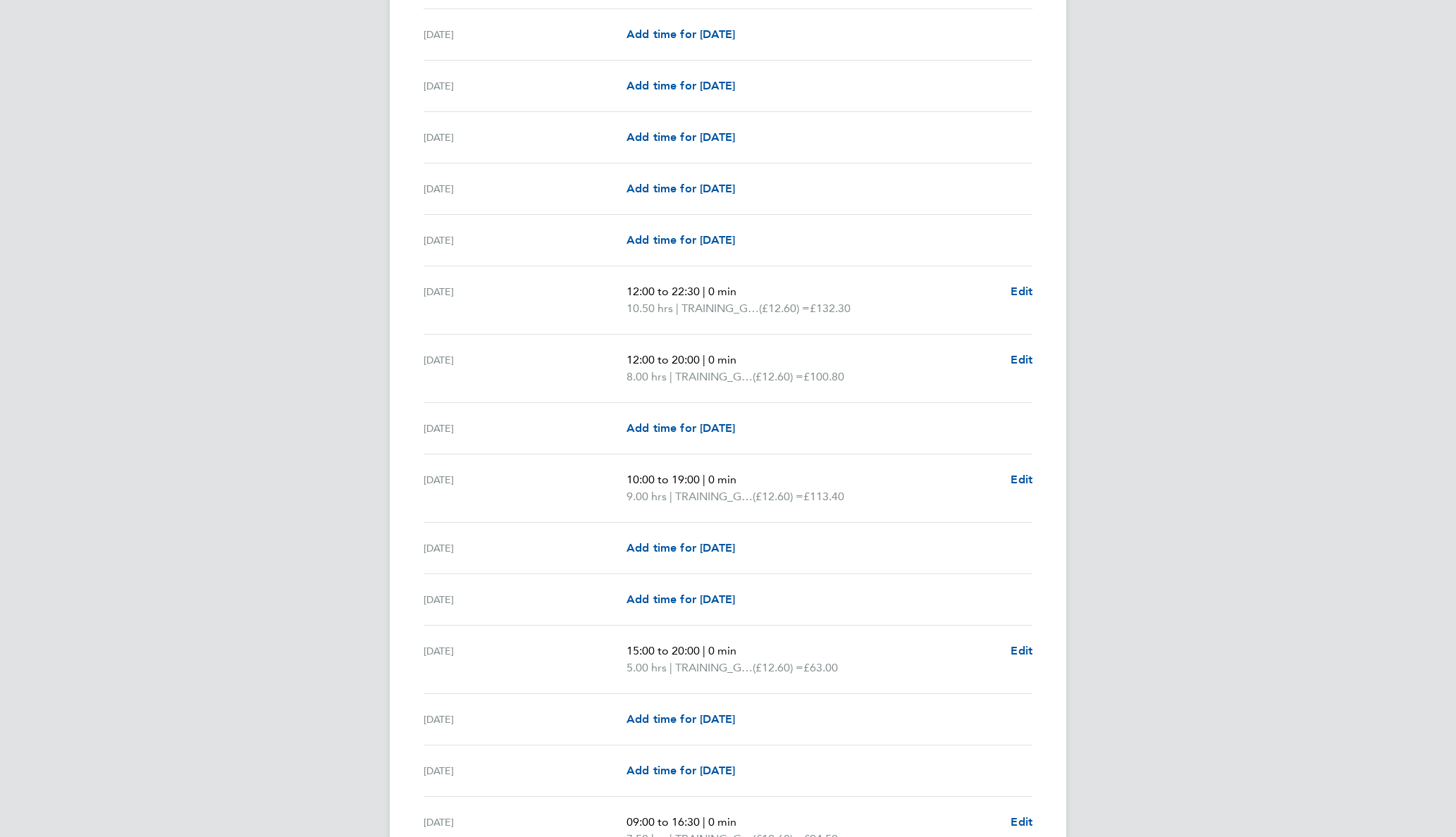
scroll to position [916, 0]
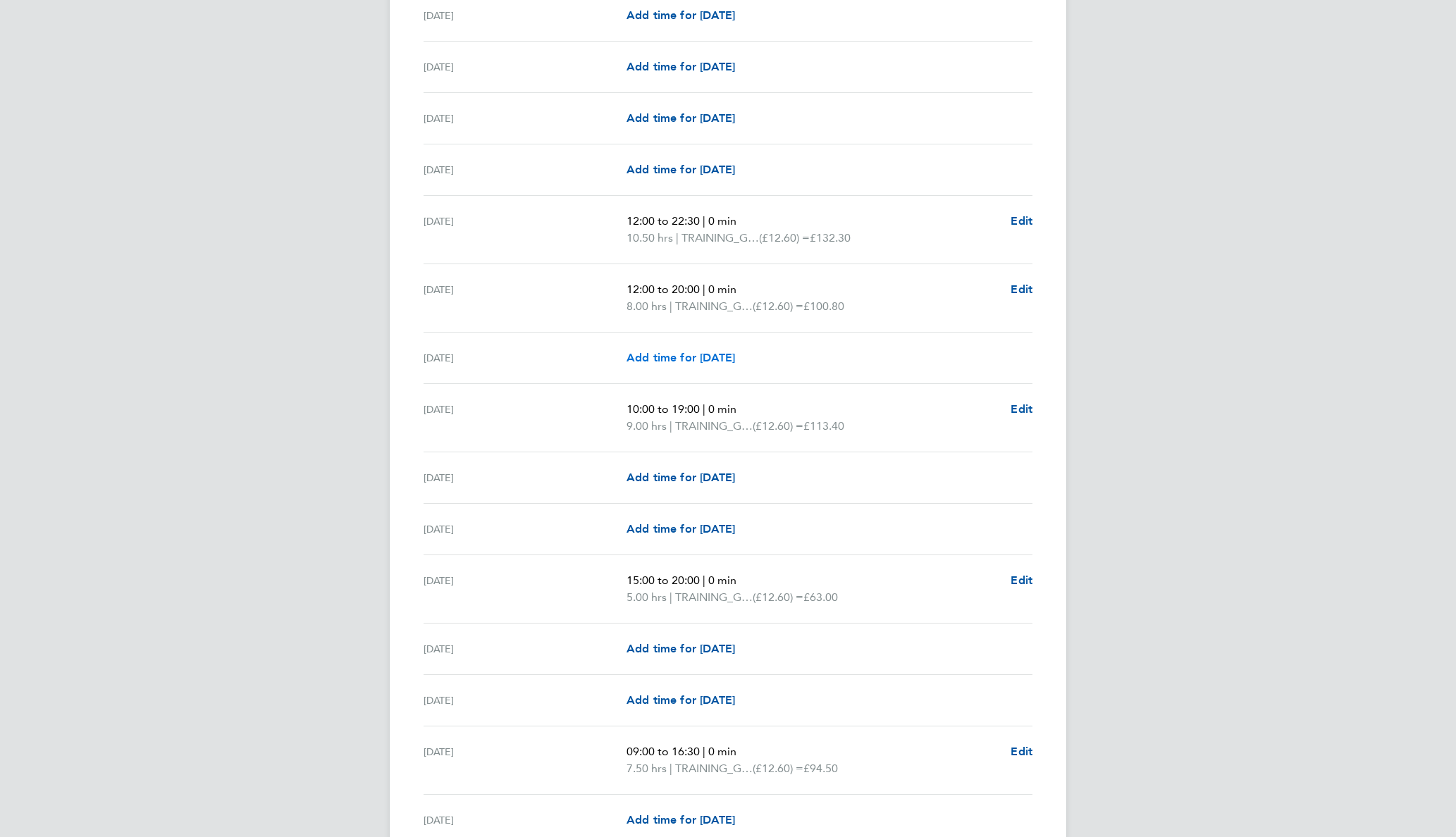
click at [686, 359] on span "Add time for [DATE]" at bounding box center [681, 358] width 109 height 13
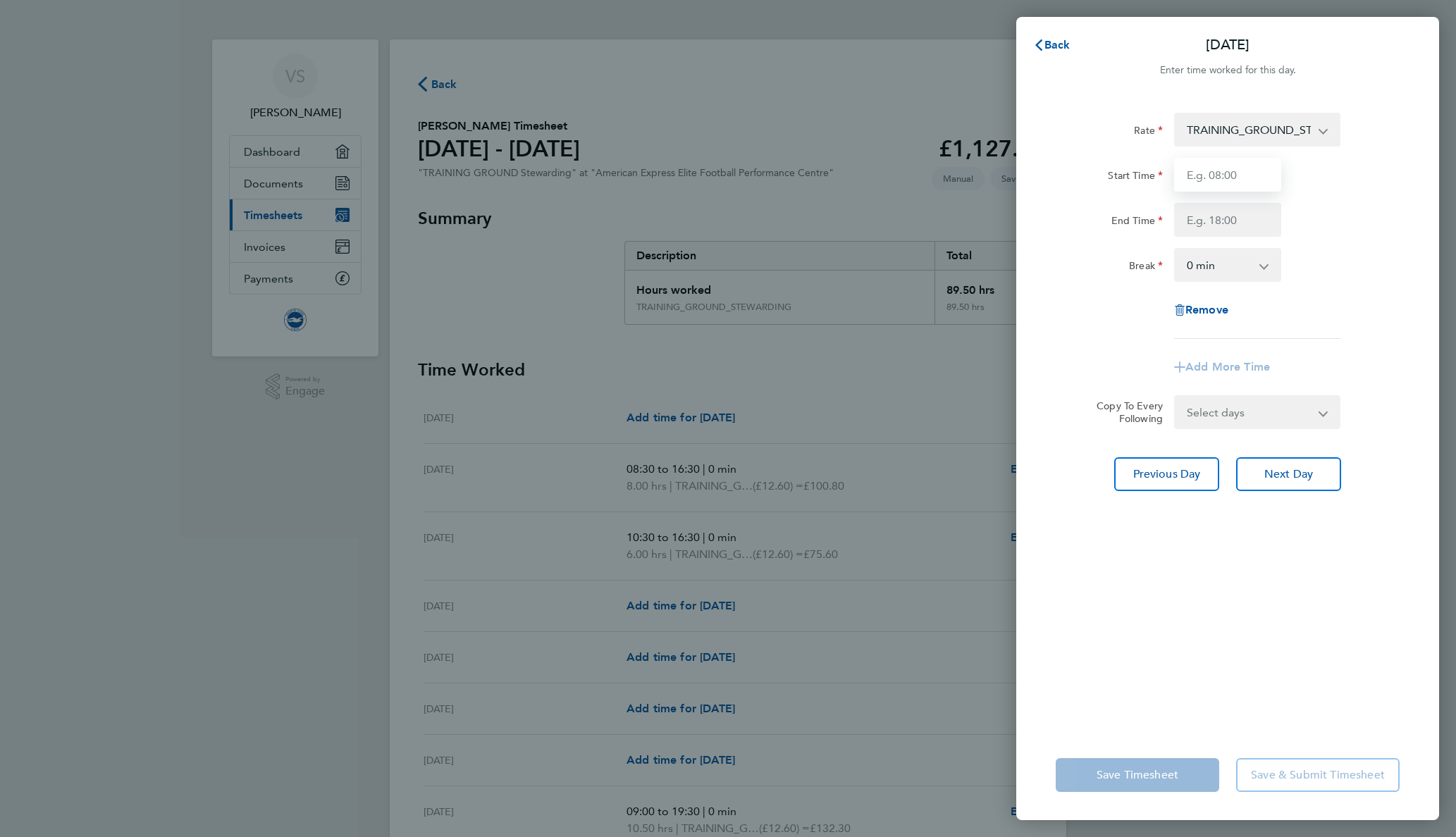
click at [1238, 172] on input "Start Time" at bounding box center [1228, 174] width 107 height 34
click at [1234, 228] on input "End Time" at bounding box center [1228, 219] width 107 height 34
drag, startPoint x: 1212, startPoint y: 172, endPoint x: 1158, endPoint y: 175, distance: 54.1
click at [1158, 175] on div "Start Time 09:00" at bounding box center [1228, 174] width 355 height 34
type input "08:00"
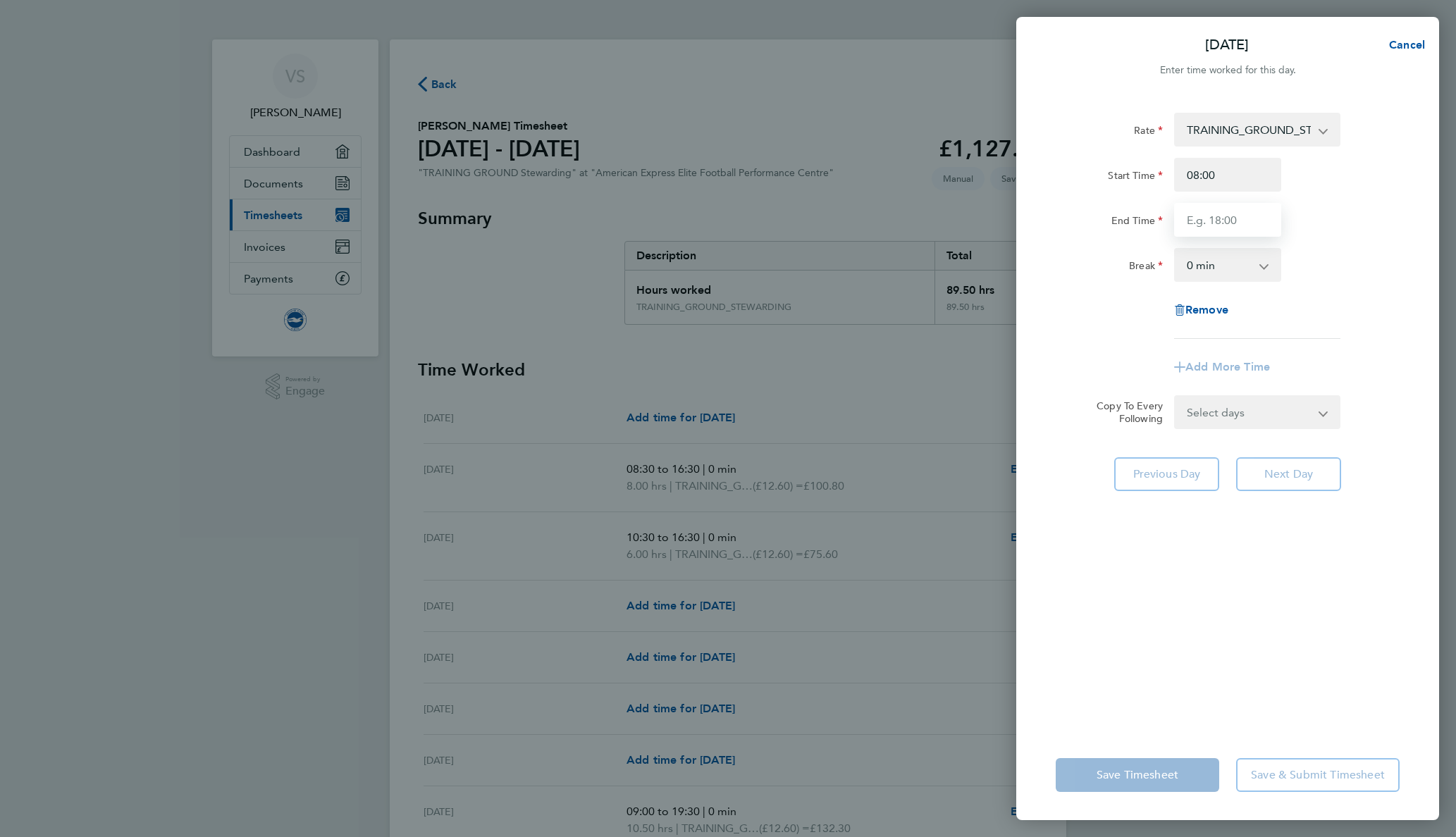
click at [1218, 226] on input "End Time" at bounding box center [1228, 219] width 107 height 34
type input "16:30"
click at [1359, 222] on div "End Time 16:30" at bounding box center [1228, 219] width 355 height 34
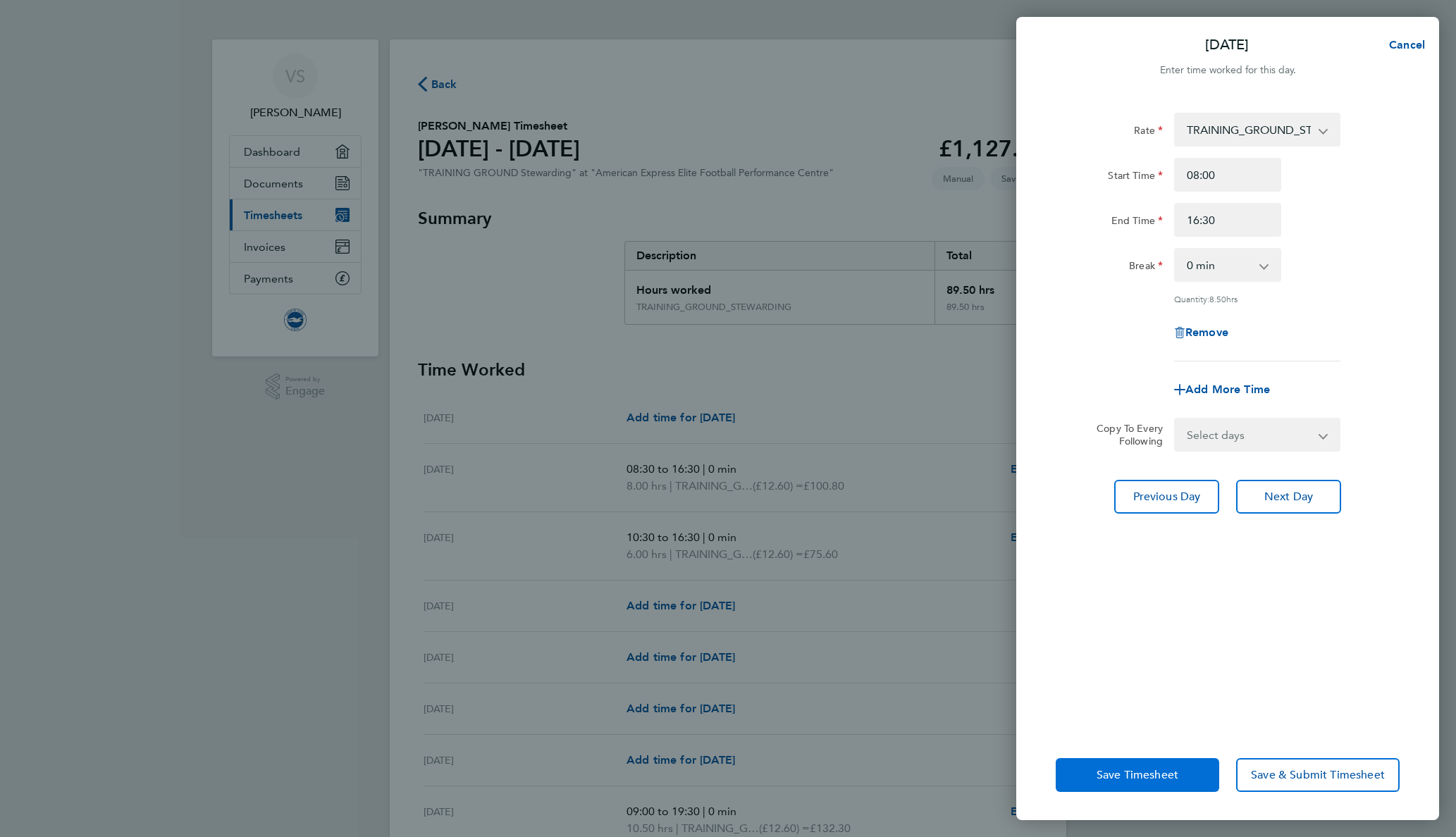
click at [1139, 774] on span "Save Timesheet" at bounding box center [1137, 775] width 82 height 14
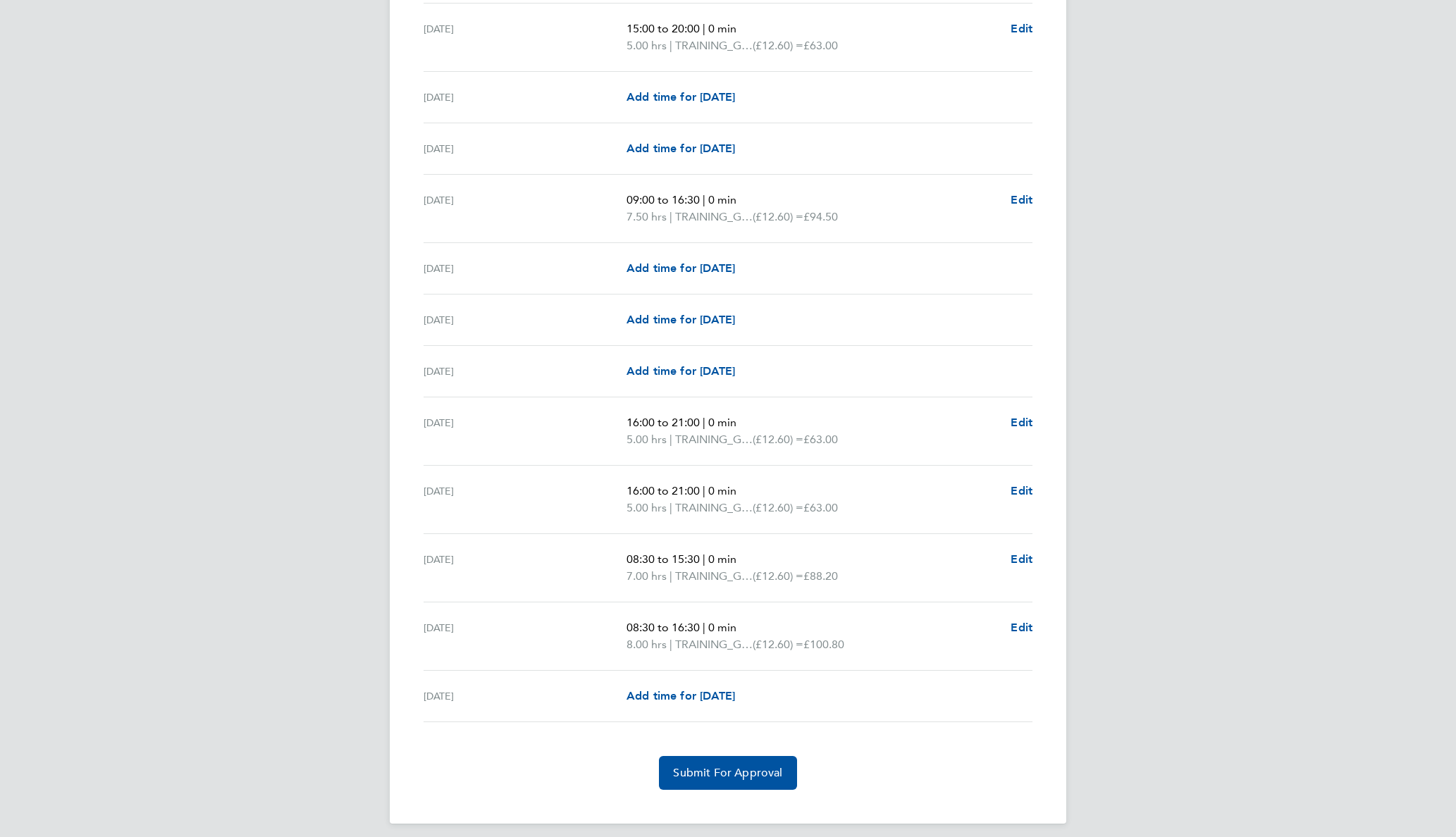
scroll to position [1487, 0]
click at [743, 764] on span "Submit For Approval" at bounding box center [727, 771] width 109 height 14
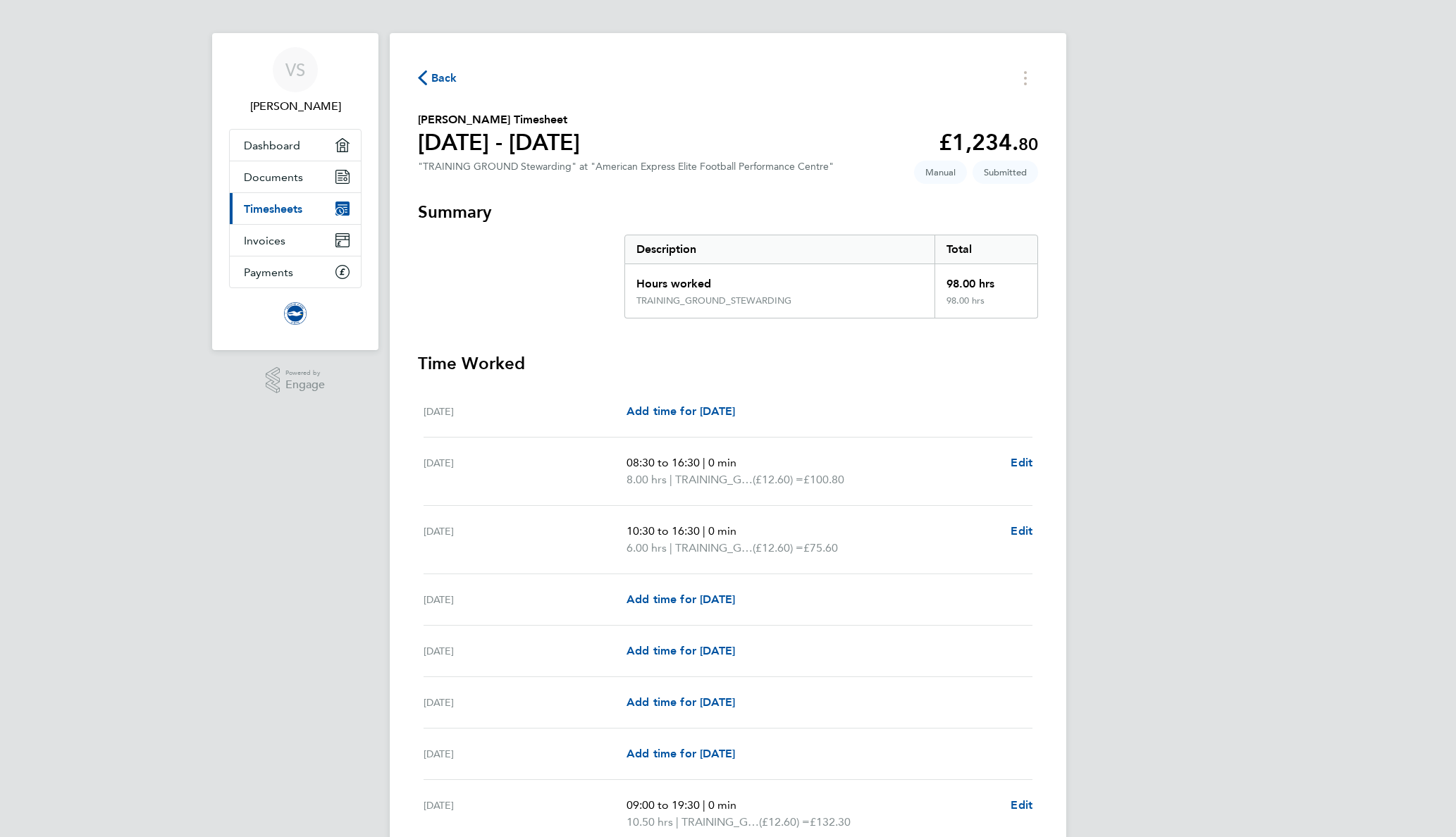
scroll to position [0, 0]
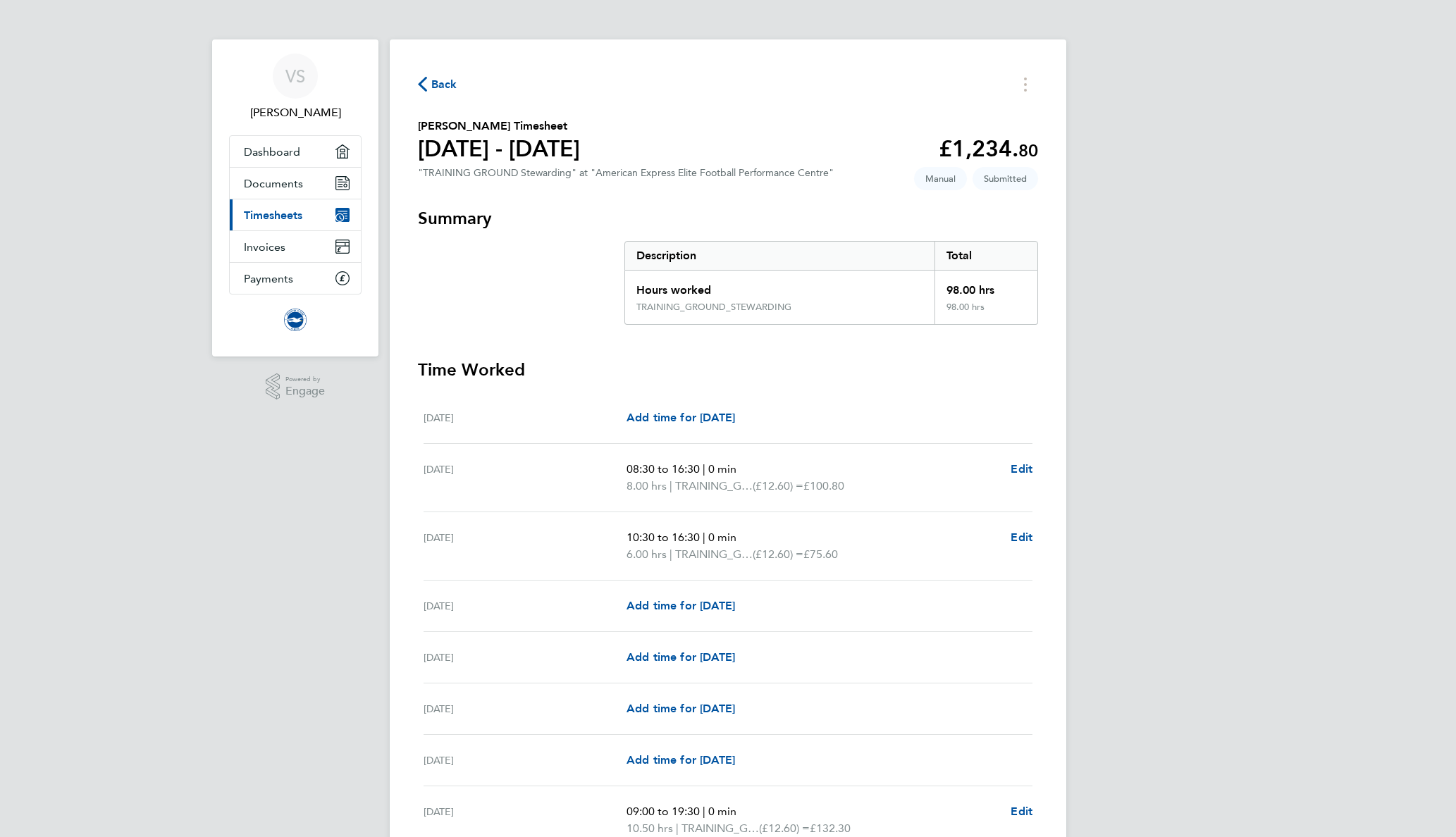
click at [449, 75] on button "Back" at bounding box center [438, 83] width 40 height 17
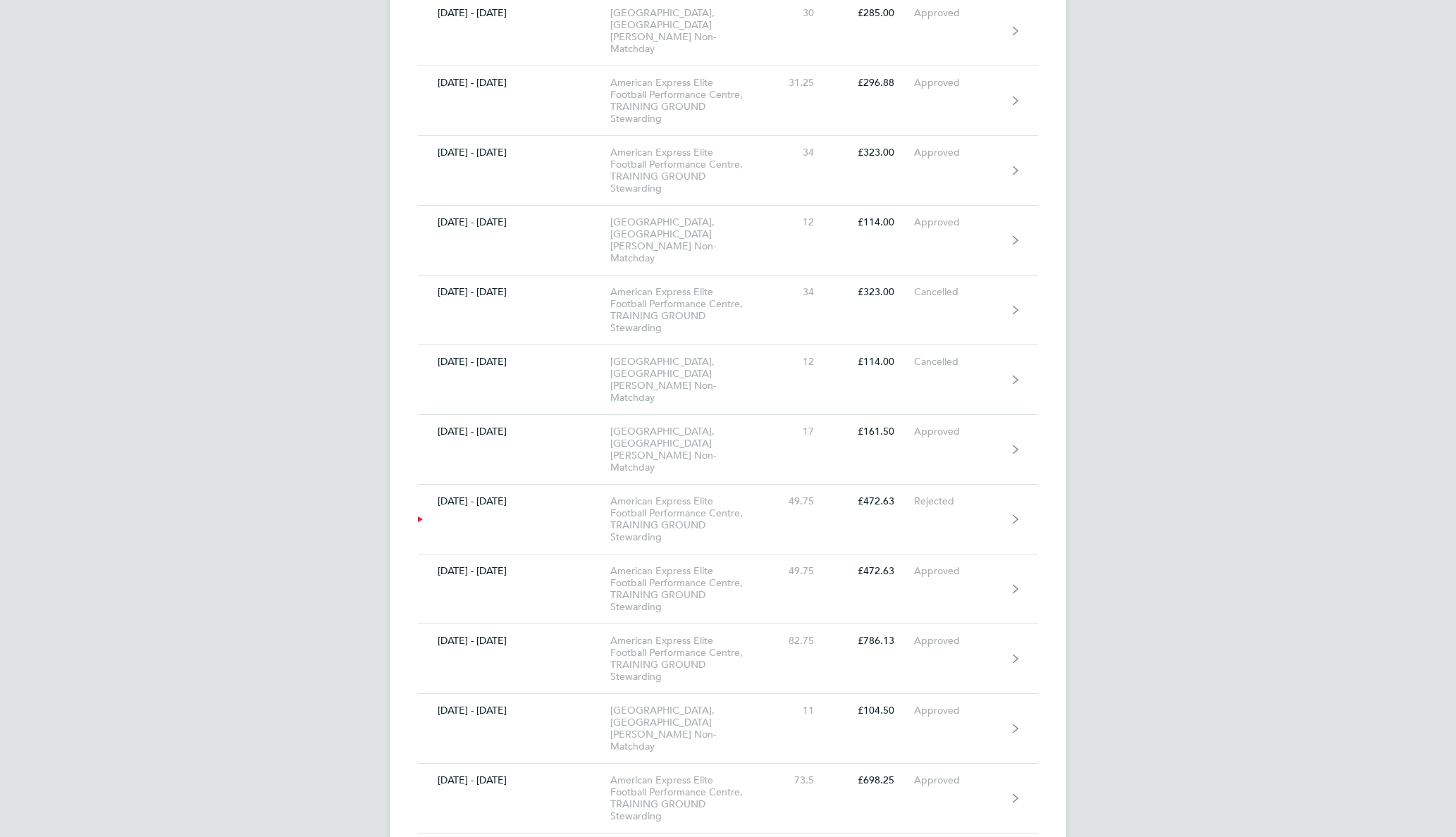
scroll to position [19383, 0]
